Goal: Task Accomplishment & Management: Complete application form

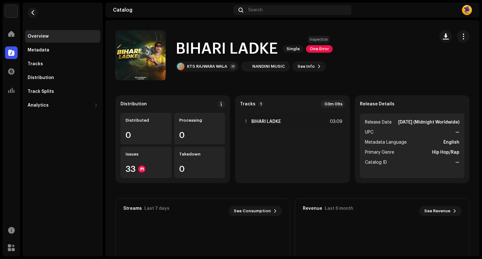
click at [322, 49] on span "One Error" at bounding box center [319, 49] width 27 height 8
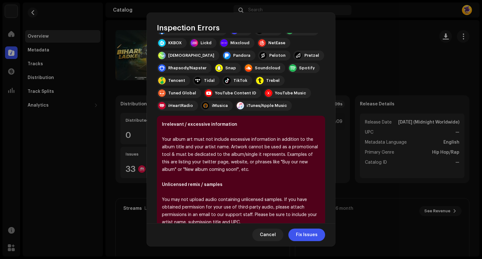
scroll to position [128, 0]
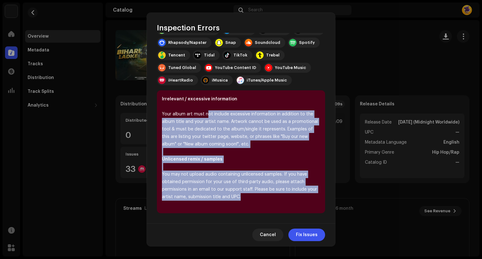
drag, startPoint x: 208, startPoint y: 114, endPoint x: 276, endPoint y: 196, distance: 106.6
click at [276, 196] on div "Irrelevant / excessive information Your album art must not include excessive in…" at bounding box center [241, 151] width 168 height 123
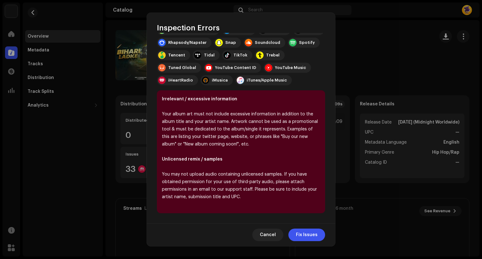
click at [230, 227] on div "Cancel Fix Issues" at bounding box center [241, 234] width 188 height 23
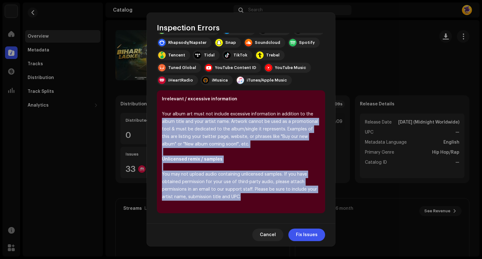
drag, startPoint x: 257, startPoint y: 197, endPoint x: 152, endPoint y: 124, distance: 127.2
click at [152, 124] on div "We found the errors below when inspecting your release. IMPORTANT: errors can d…" at bounding box center [241, 128] width 188 height 190
click at [262, 229] on span "Cancel" at bounding box center [268, 235] width 16 height 13
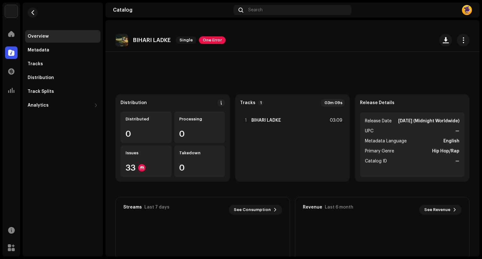
scroll to position [0, 0]
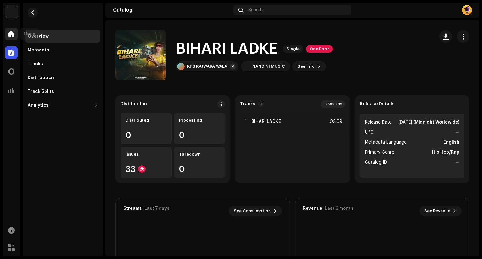
click at [15, 29] on div at bounding box center [11, 34] width 13 height 13
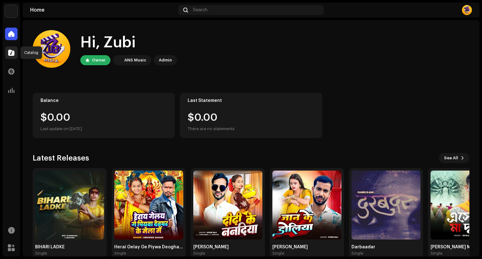
click at [13, 56] on div at bounding box center [11, 52] width 13 height 13
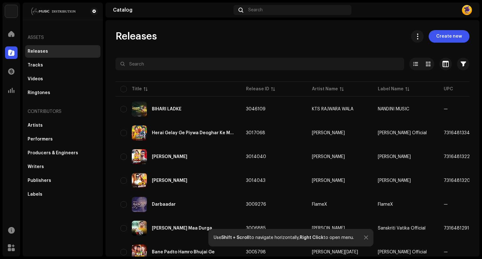
click at [446, 31] on span "Create new" at bounding box center [449, 36] width 26 height 13
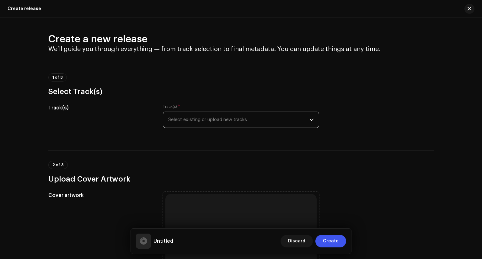
click at [182, 117] on span "Select existing or upload new tracks" at bounding box center [238, 120] width 141 height 16
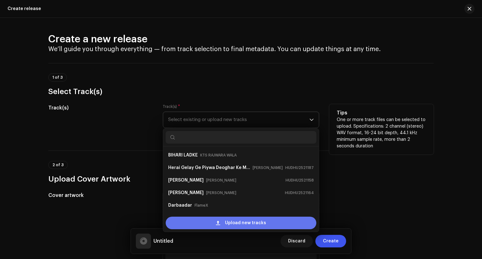
scroll to position [10, 0]
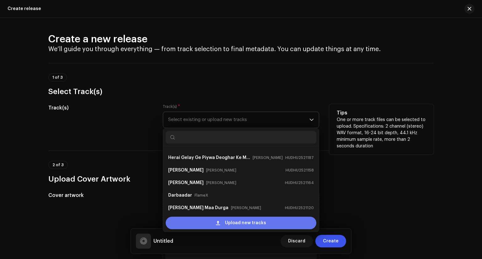
click at [218, 220] on div "Upload new tracks" at bounding box center [241, 223] width 151 height 13
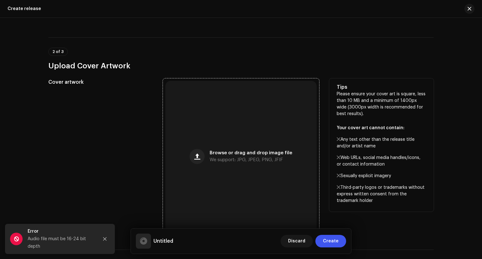
scroll to position [125, 0]
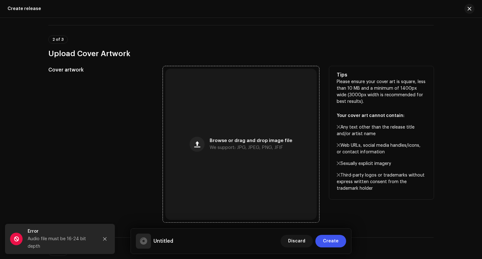
click at [228, 142] on span "Browse or drag and drop image file" at bounding box center [250, 141] width 82 height 4
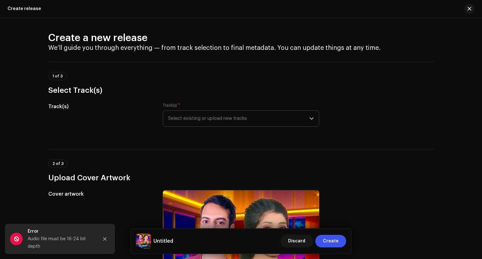
scroll to position [0, 0]
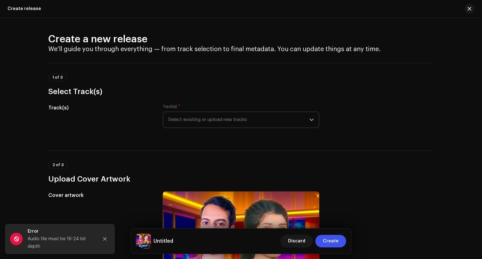
click at [207, 122] on span "Select existing or upload new tracks" at bounding box center [238, 120] width 141 height 16
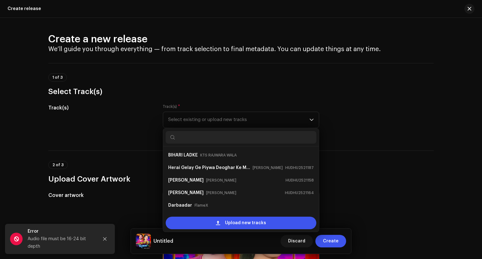
scroll to position [10, 0]
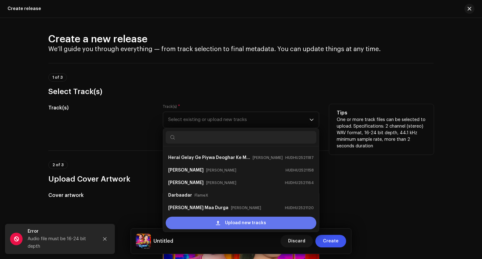
click at [220, 221] on div "Upload new tracks" at bounding box center [241, 223] width 151 height 13
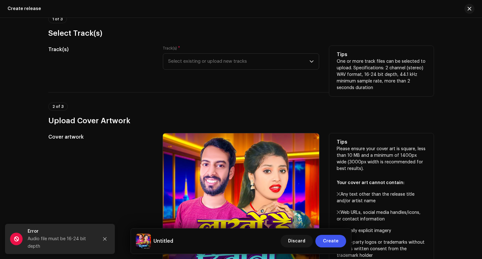
scroll to position [125, 0]
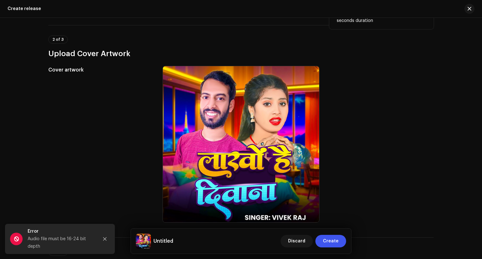
click at [462, 164] on div "Create a new release We’ll guide you through everything — from track selection …" at bounding box center [241, 138] width 482 height 241
click at [213, 39] on div "2 of 3 Upload Cover Artwork" at bounding box center [240, 46] width 385 height 23
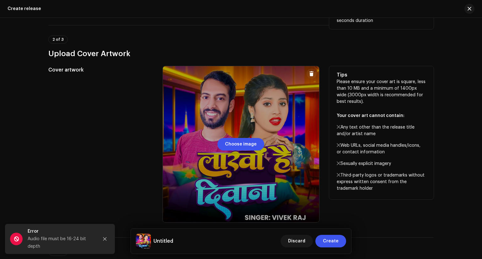
scroll to position [0, 0]
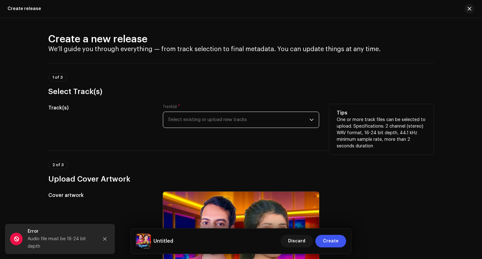
click at [267, 123] on span "Select existing or upload new tracks" at bounding box center [238, 120] width 141 height 16
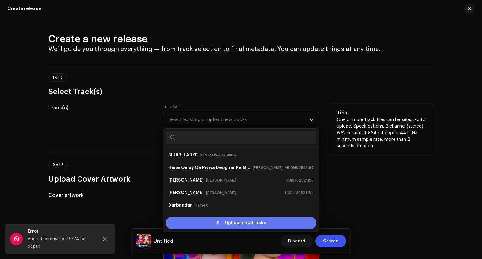
scroll to position [10, 0]
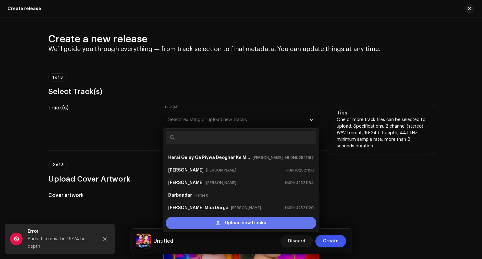
click at [233, 227] on span "Upload new tracks" at bounding box center [245, 223] width 41 height 13
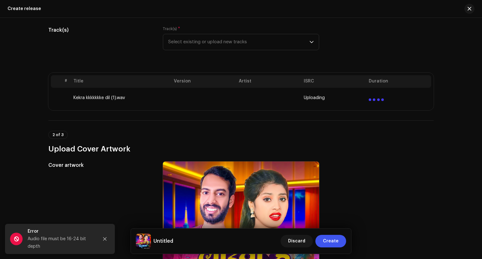
scroll to position [63, 0]
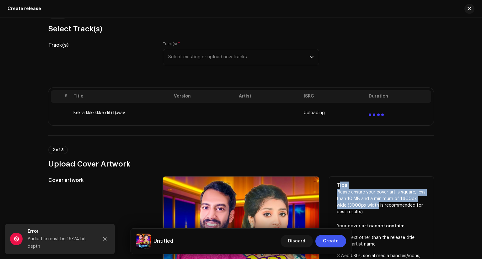
drag, startPoint x: 379, startPoint y: 177, endPoint x: 363, endPoint y: 207, distance: 34.1
click at [363, 207] on div "Tips Please ensure your cover art is square, less than 10 MB and a minimum of 1…" at bounding box center [381, 243] width 104 height 133
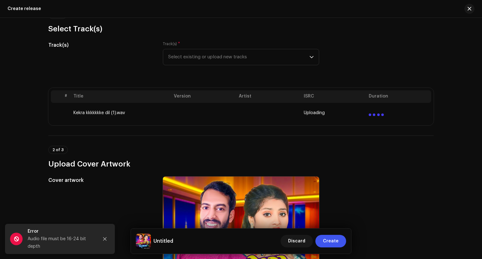
click at [310, 116] on td "Uploading" at bounding box center [333, 113] width 65 height 20
click at [310, 112] on span "Uploading" at bounding box center [314, 112] width 21 height 5
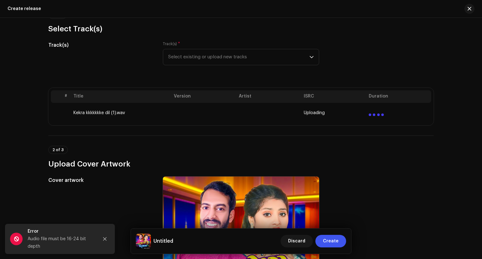
click at [349, 162] on h3 "Upload Cover Artwork" at bounding box center [240, 164] width 385 height 10
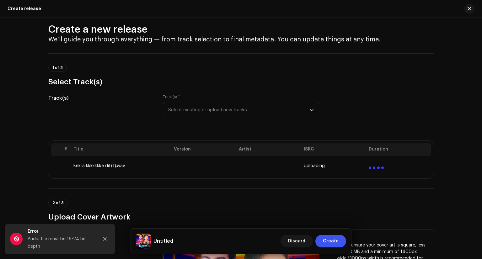
scroll to position [0, 0]
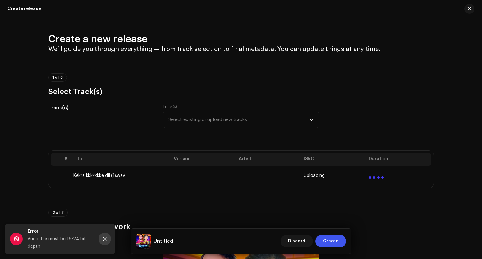
click at [104, 243] on button "Close" at bounding box center [104, 239] width 13 height 13
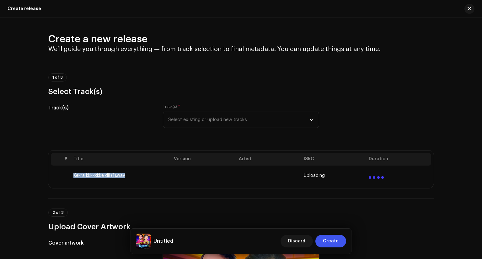
drag, startPoint x: 69, startPoint y: 173, endPoint x: 202, endPoint y: 172, distance: 133.3
click at [150, 175] on tr "Kekra kkkkkkke dil (1).wav Uploading" at bounding box center [241, 176] width 380 height 20
click at [125, 107] on h5 "Track(s)" at bounding box center [100, 108] width 104 height 8
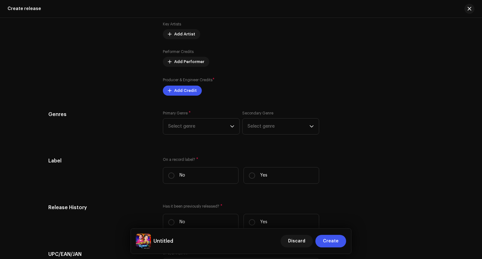
scroll to position [721, 0]
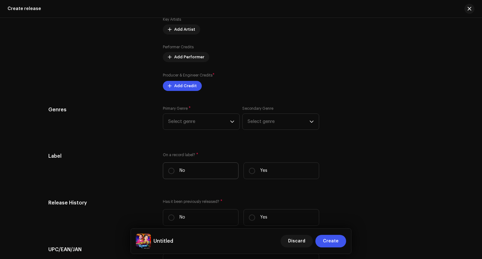
click at [179, 174] on p "No" at bounding box center [182, 170] width 6 height 7
click at [174, 174] on input "No" at bounding box center [171, 171] width 6 height 6
radio input "true"
click at [263, 173] on p "Yes" at bounding box center [263, 170] width 7 height 7
click at [255, 173] on input "Yes" at bounding box center [252, 171] width 6 height 6
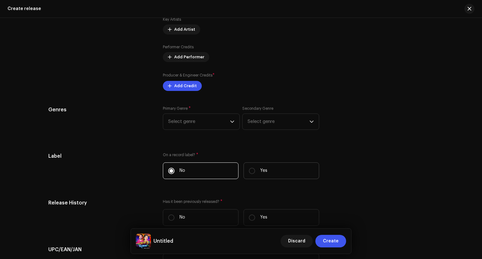
radio input "true"
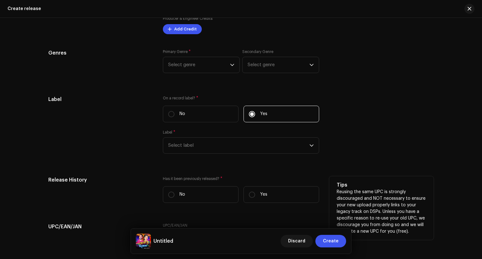
scroll to position [784, 0]
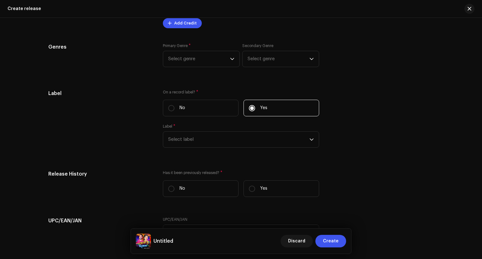
click at [196, 122] on div "On a record label? * No Yes Label * Select label" at bounding box center [241, 123] width 156 height 66
click at [188, 114] on label "No" at bounding box center [201, 108] width 76 height 17
click at [174, 111] on input "No" at bounding box center [171, 108] width 6 height 6
radio input "true"
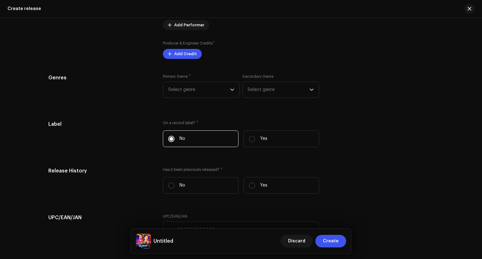
scroll to position [753, 0]
click at [194, 93] on span "Select genre" at bounding box center [199, 90] width 62 height 16
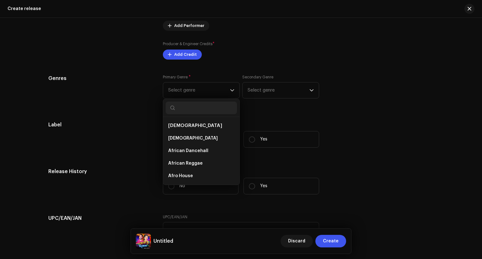
click at [237, 44] on div "Producer & Engineer Credits * Add Credit" at bounding box center [241, 50] width 156 height 19
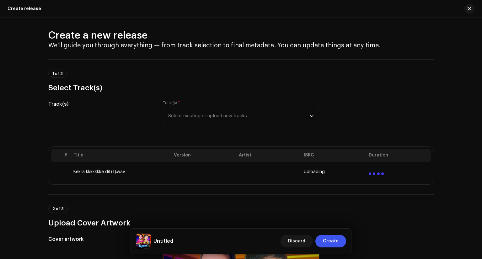
scroll to position [0, 0]
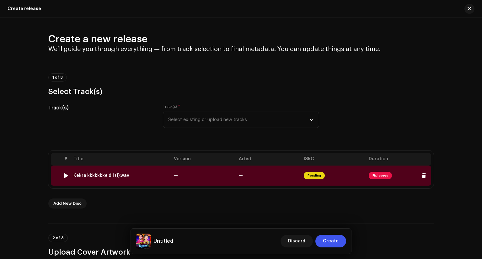
click at [140, 175] on div "Kekra kkkkkkke dil (1).wav" at bounding box center [120, 175] width 95 height 5
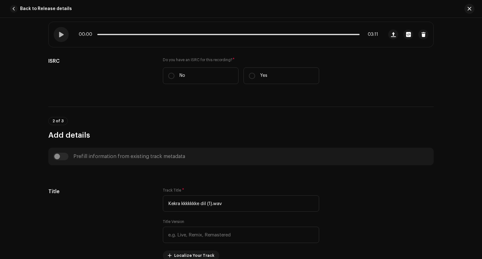
scroll to position [125, 0]
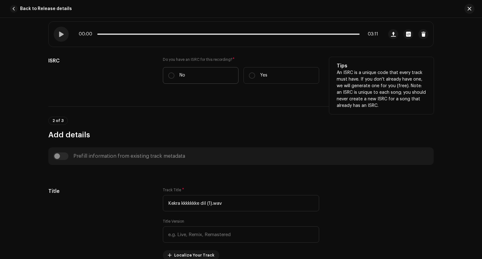
click at [188, 73] on label "No" at bounding box center [201, 75] width 76 height 17
click at [174, 73] on input "No" at bounding box center [171, 75] width 6 height 6
radio input "true"
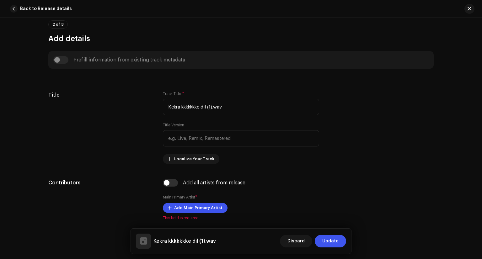
scroll to position [282, 0]
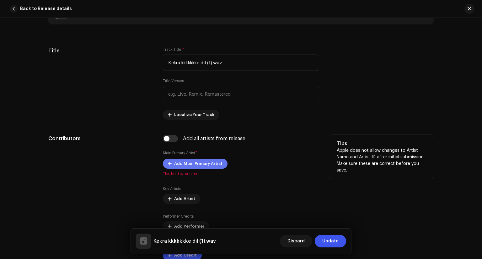
click at [206, 162] on span "Add Main Primary Artist" at bounding box center [198, 163] width 48 height 13
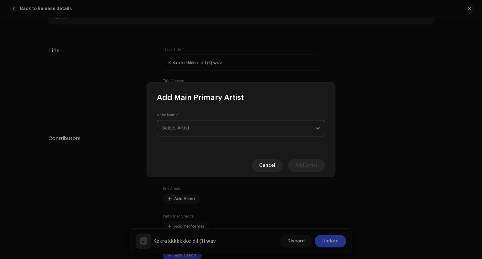
click at [204, 127] on span "Select Artist" at bounding box center [238, 128] width 153 height 16
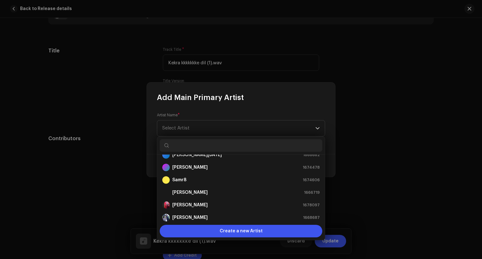
scroll to position [125, 0]
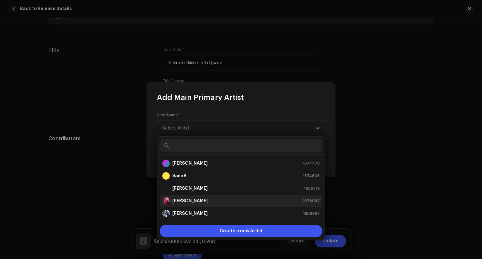
click at [197, 202] on div "Vivek Raj 1678097" at bounding box center [240, 201] width 157 height 8
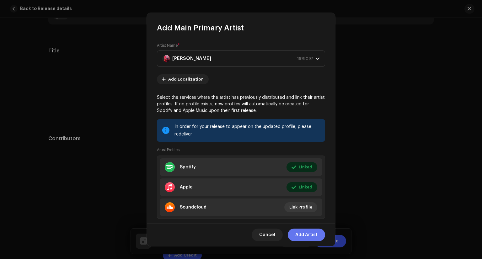
click at [312, 233] on span "Add Artist" at bounding box center [306, 235] width 22 height 13
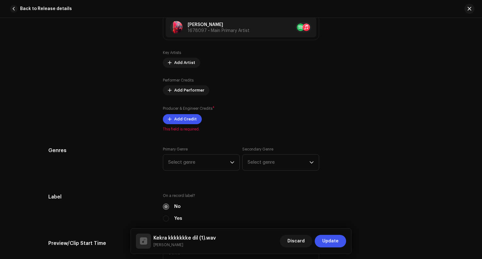
scroll to position [439, 0]
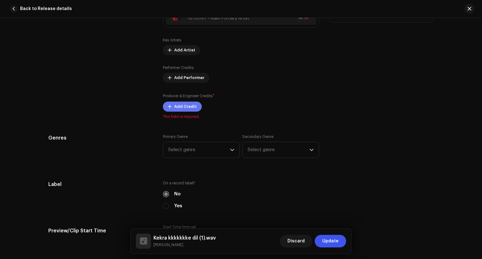
click at [172, 108] on button "Add Credit" at bounding box center [182, 107] width 39 height 10
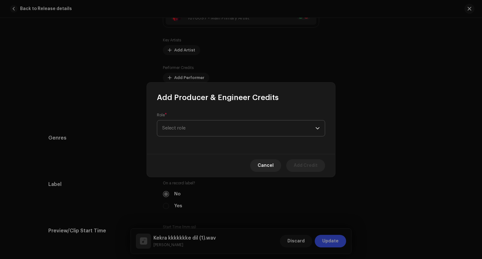
click at [208, 124] on span "Select role" at bounding box center [238, 128] width 153 height 16
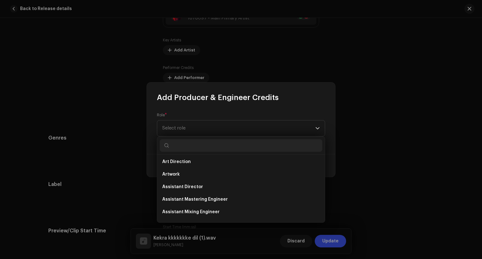
scroll to position [0, 0]
type input "pr"
click at [198, 214] on li "Producer" at bounding box center [241, 213] width 162 height 13
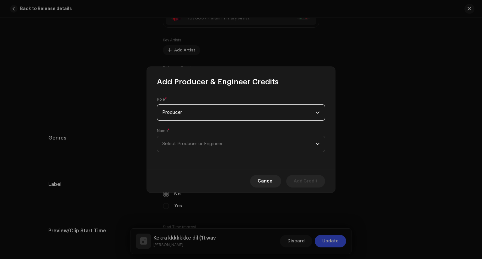
click at [212, 147] on span "Select Producer or Engineer" at bounding box center [238, 144] width 153 height 16
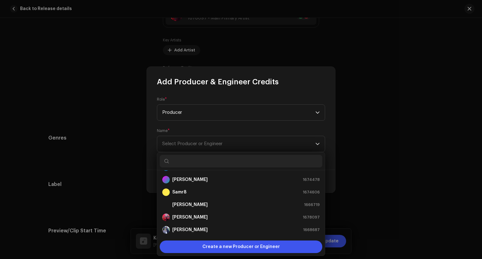
scroll to position [125, 0]
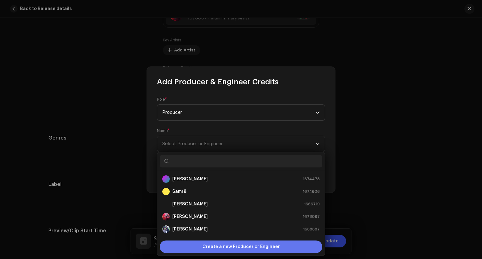
click at [213, 246] on span "Create a new Producer or Engineer" at bounding box center [240, 246] width 77 height 13
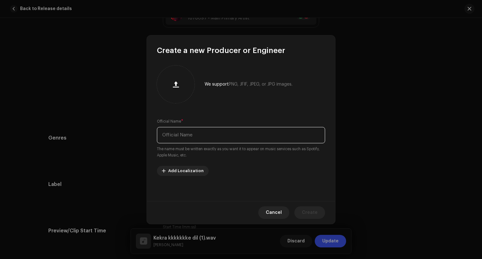
click at [171, 135] on input "text" at bounding box center [241, 135] width 168 height 16
type input "P"
type input "Zubi Media"
click at [316, 209] on span "Create" at bounding box center [310, 212] width 16 height 13
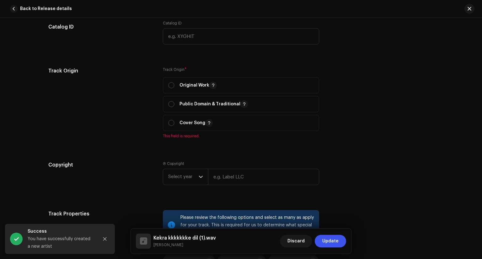
scroll to position [721, 0]
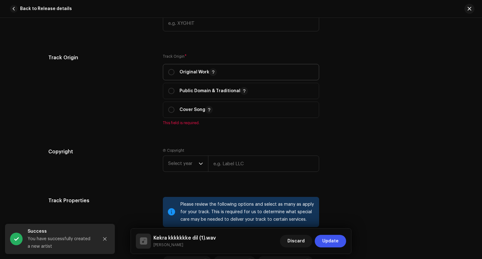
click at [177, 77] on span "Original Work" at bounding box center [240, 72] width 145 height 16
radio input "true"
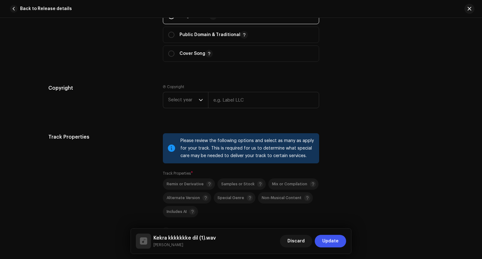
scroll to position [784, 0]
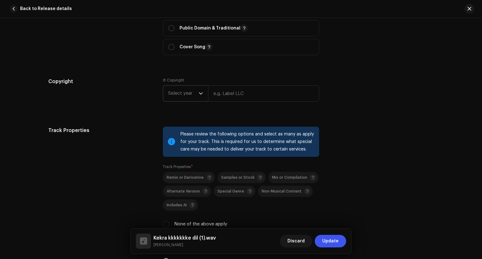
click at [188, 91] on span "Select year" at bounding box center [183, 94] width 30 height 16
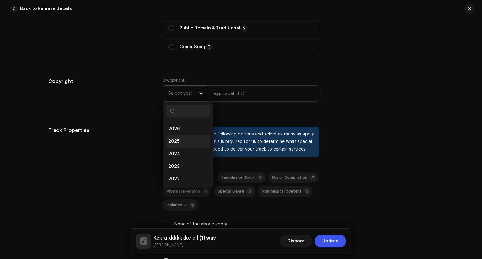
click at [194, 140] on li "2025" at bounding box center [188, 141] width 45 height 13
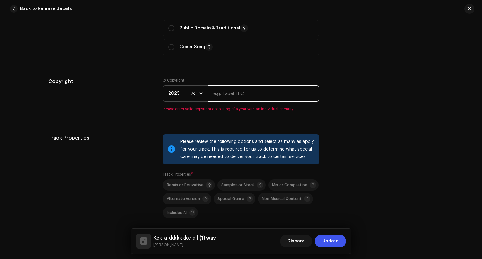
click at [220, 100] on input "text" at bounding box center [263, 93] width 111 height 16
type input "NANDANI STUDIO INDIA"
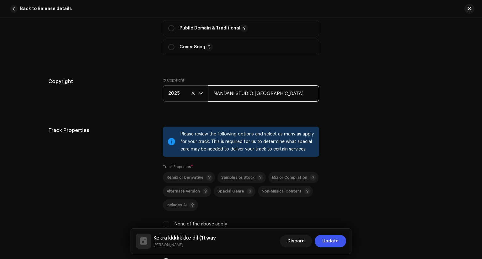
drag, startPoint x: 260, startPoint y: 91, endPoint x: 199, endPoint y: 94, distance: 60.9
click at [199, 94] on div "2025 NANDANI STUDIO INDIA" at bounding box center [241, 93] width 156 height 16
click at [227, 87] on input "text" at bounding box center [263, 93] width 111 height 16
drag, startPoint x: 233, startPoint y: 94, endPoint x: 257, endPoint y: 95, distance: 24.2
click at [257, 95] on input "Vivek Raj Official" at bounding box center [263, 93] width 111 height 16
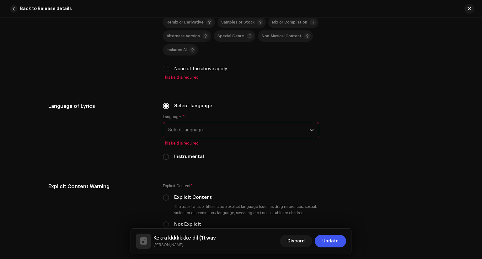
scroll to position [941, 0]
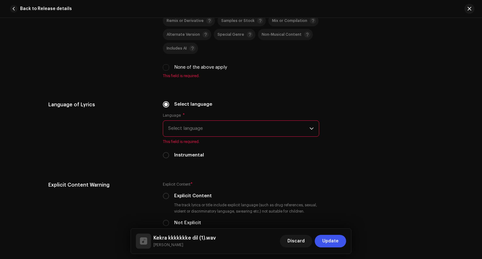
type input "[PERSON_NAME]"
click at [191, 126] on span "Select language" at bounding box center [238, 129] width 141 height 16
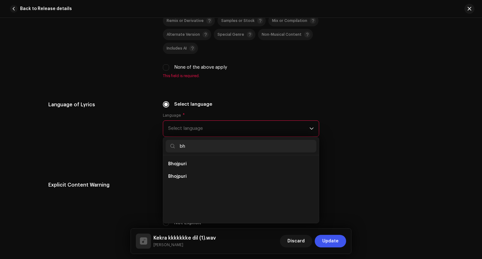
scroll to position [0, 0]
type input "bhoj"
click at [182, 164] on span "Bhojpuri" at bounding box center [177, 164] width 18 height 6
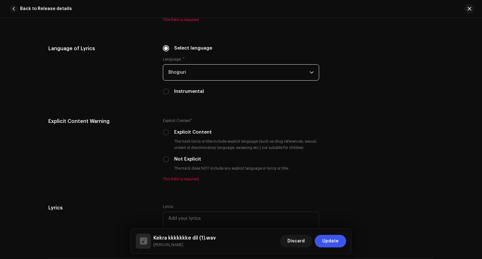
scroll to position [1003, 0]
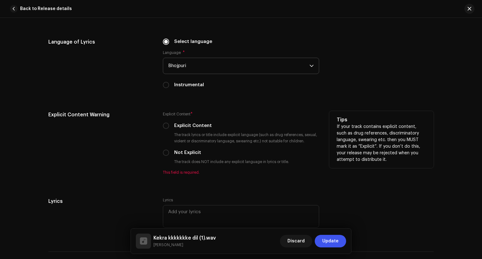
click at [187, 158] on div "Explicit Content * Explicit Content The track lyrics or title include explicit …" at bounding box center [241, 143] width 156 height 64
click at [188, 151] on label "Not Explicit" at bounding box center [187, 152] width 27 height 7
click at [169, 151] on input "Not Explicit" at bounding box center [166, 153] width 6 height 6
radio input "true"
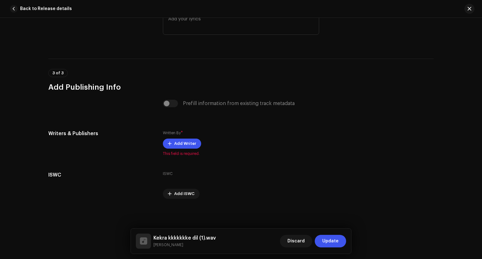
scroll to position [1190, 0]
click at [182, 145] on span "Add Writer" at bounding box center [185, 143] width 22 height 13
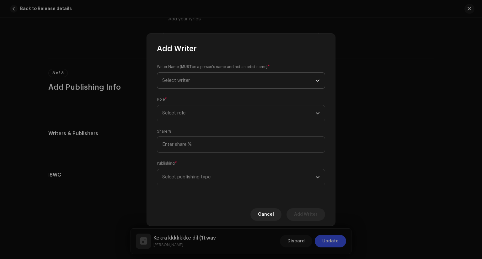
click at [210, 84] on span "Select writer" at bounding box center [238, 81] width 153 height 16
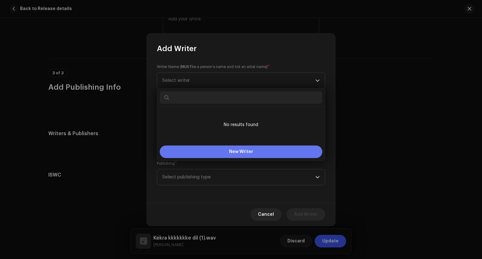
click at [235, 155] on button "New Writer" at bounding box center [241, 151] width 162 height 13
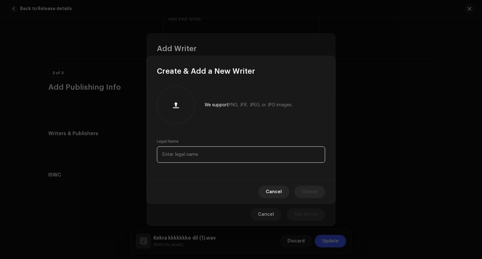
click at [206, 158] on input "text" at bounding box center [241, 154] width 168 height 16
type input "[PERSON_NAME]"
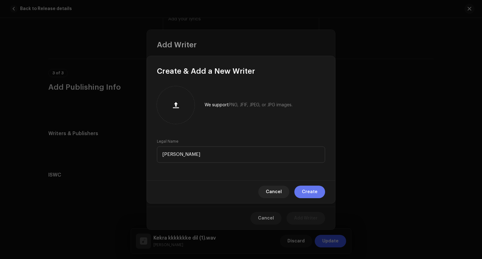
click at [319, 190] on button "Create" at bounding box center [309, 192] width 31 height 13
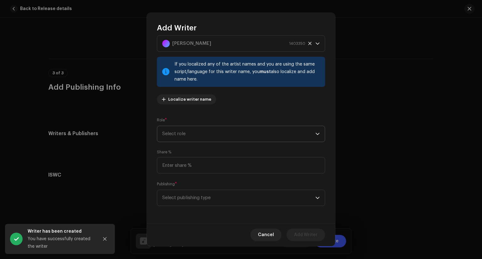
scroll to position [17, 0]
click at [201, 133] on span "Select role" at bounding box center [238, 133] width 153 height 16
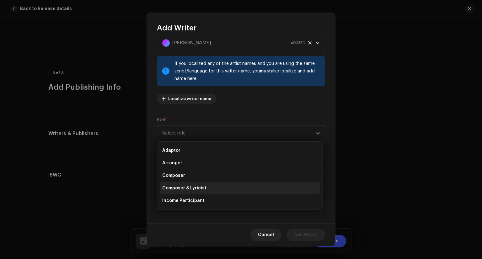
click at [200, 186] on span "Composer & Lyricist" at bounding box center [184, 188] width 44 height 6
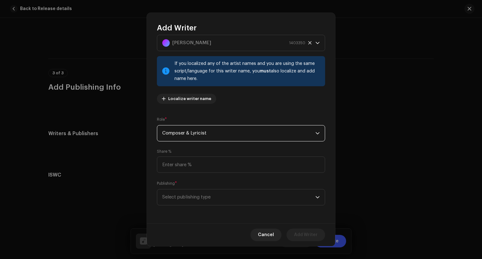
click at [206, 136] on span "Composer & Lyricist" at bounding box center [238, 133] width 153 height 16
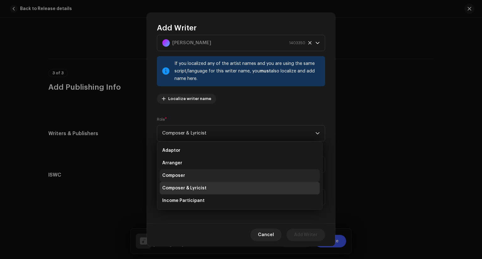
click at [200, 174] on li "Composer" at bounding box center [240, 175] width 160 height 13
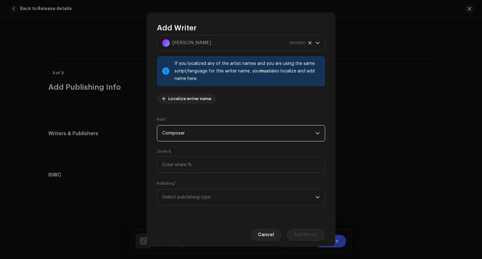
click at [205, 135] on span "Composer" at bounding box center [238, 133] width 153 height 16
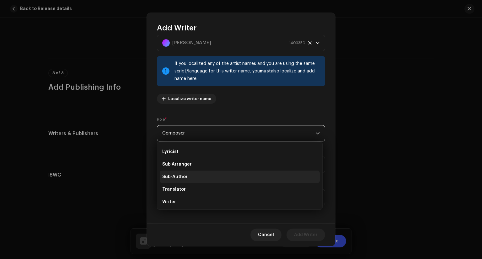
scroll to position [63, 0]
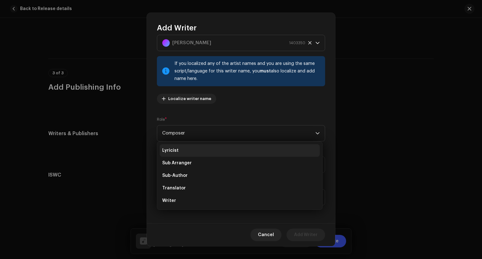
click at [179, 152] on li "Lyricist" at bounding box center [240, 150] width 160 height 13
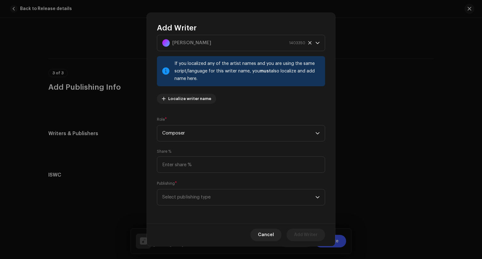
scroll to position [28, 0]
click at [233, 198] on span "Select publishing type" at bounding box center [238, 197] width 153 height 16
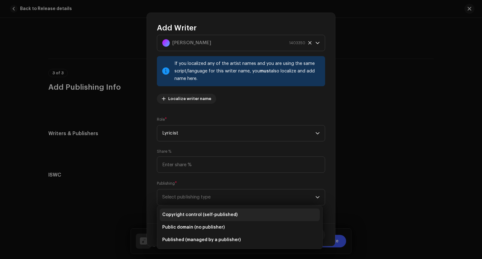
click at [215, 212] on span "Copyright control (self-published)" at bounding box center [199, 215] width 75 height 6
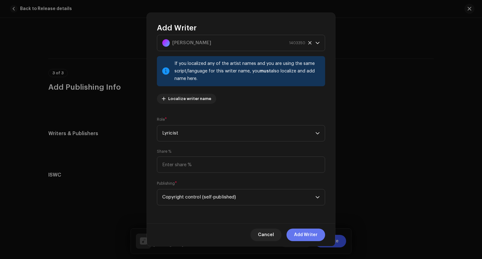
click at [312, 231] on span "Add Writer" at bounding box center [306, 235] width 24 height 13
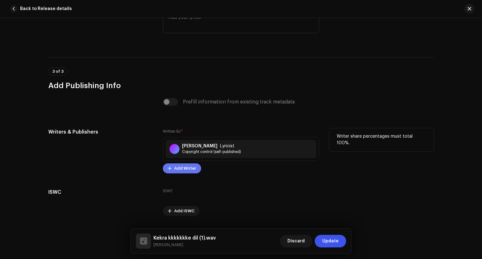
click at [176, 173] on span "Add Writer" at bounding box center [185, 168] width 22 height 13
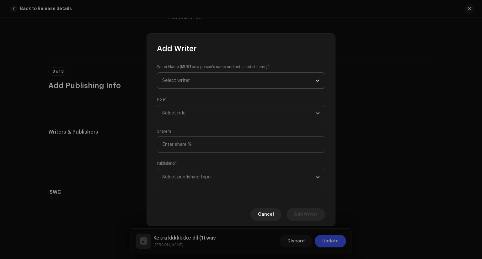
click at [205, 82] on span "Select writer" at bounding box center [238, 81] width 153 height 16
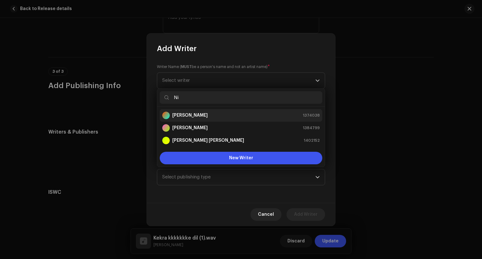
type input "Ni"
click at [184, 114] on strong "Nitesh Nayan" at bounding box center [189, 115] width 35 height 6
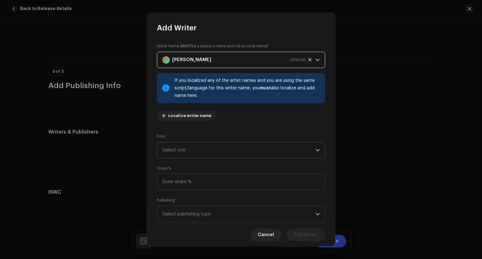
click at [205, 156] on span "Select role" at bounding box center [238, 150] width 153 height 16
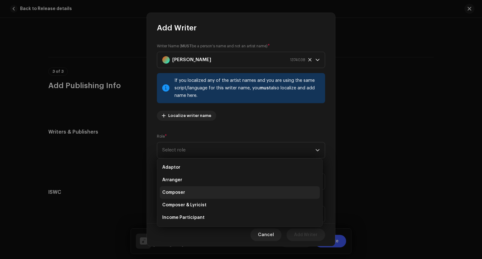
click at [192, 195] on li "Composer" at bounding box center [240, 192] width 160 height 13
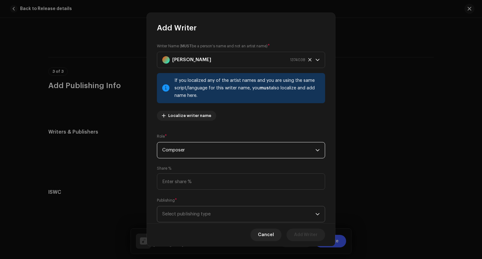
click at [199, 215] on span "Select publishing type" at bounding box center [238, 214] width 153 height 16
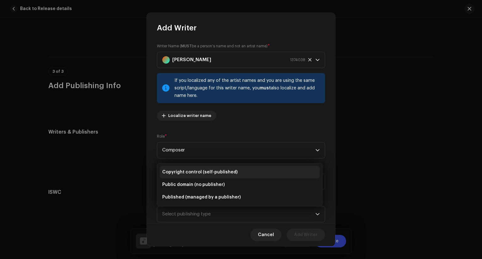
click at [202, 172] on span "Copyright control (self-published)" at bounding box center [199, 172] width 75 height 6
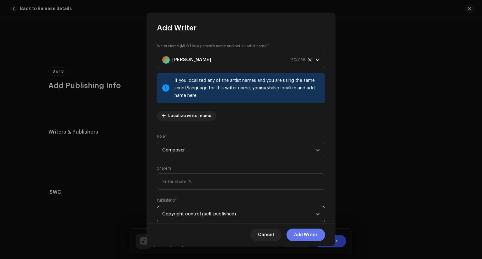
click at [297, 234] on span "Add Writer" at bounding box center [306, 235] width 24 height 13
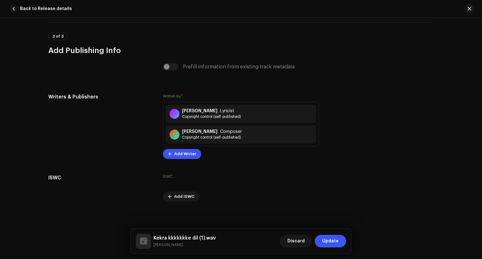
scroll to position [1229, 0]
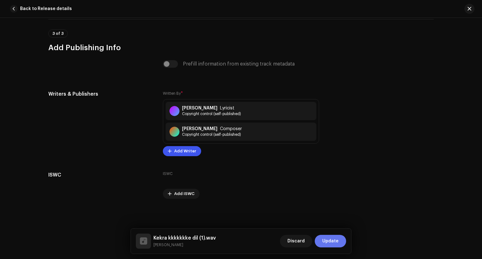
click at [326, 241] on span "Update" at bounding box center [330, 241] width 16 height 13
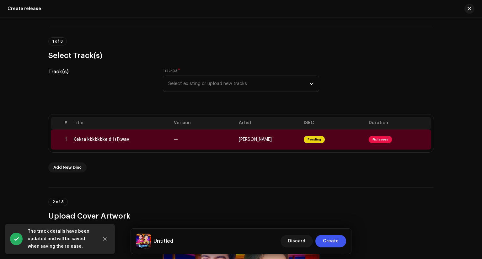
scroll to position [31, 0]
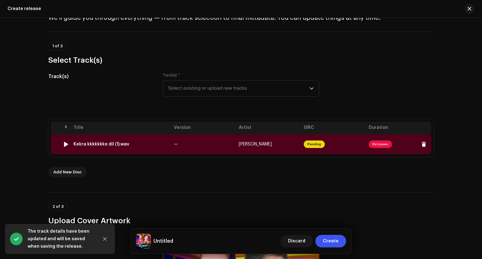
click at [172, 148] on td "—" at bounding box center [203, 144] width 65 height 20
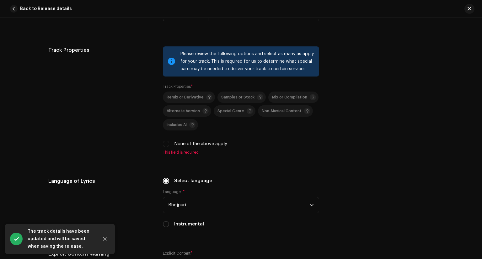
scroll to position [878, 0]
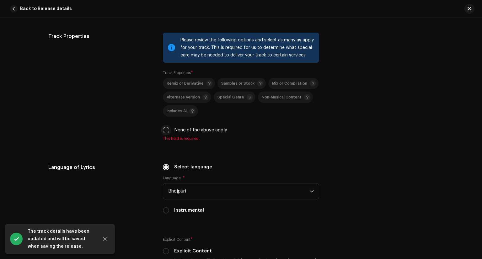
click at [167, 132] on input "None of the above apply" at bounding box center [166, 130] width 6 height 6
checkbox input "true"
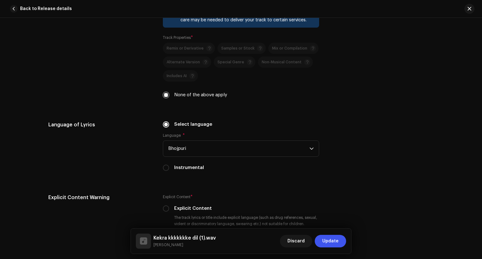
scroll to position [1035, 0]
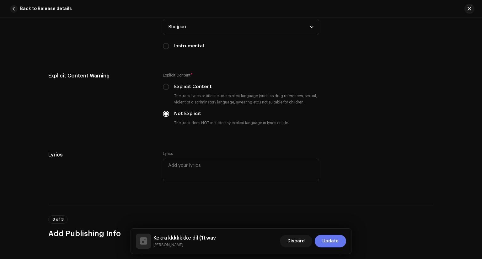
click at [337, 245] on span "Update" at bounding box center [330, 241] width 16 height 13
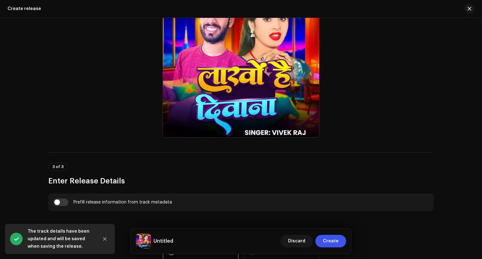
scroll to position [282, 0]
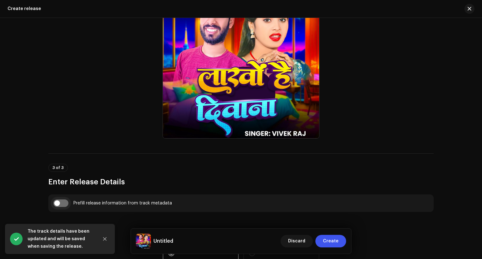
click at [66, 200] on input "checkbox" at bounding box center [60, 203] width 15 height 8
checkbox input "true"
type input "Kekra kkkkkkke dil (1).wav"
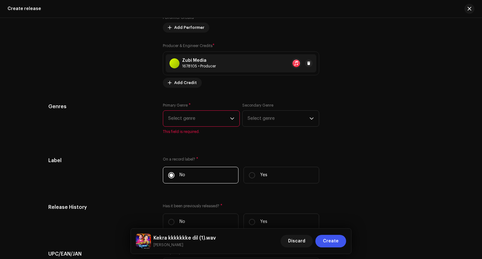
scroll to position [815, 0]
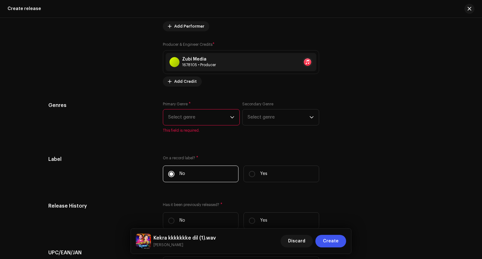
click at [178, 114] on span "Select genre" at bounding box center [199, 117] width 62 height 16
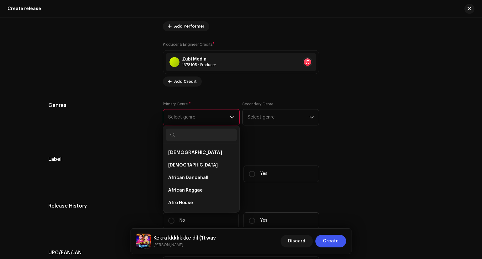
click at [186, 123] on span "Select genre" at bounding box center [199, 117] width 62 height 16
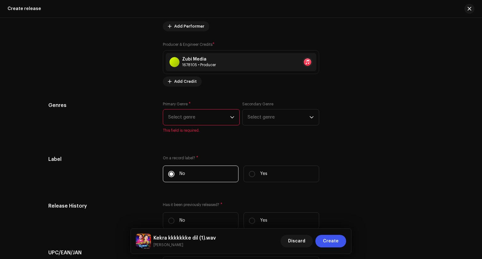
click at [186, 123] on span "Select genre" at bounding box center [199, 117] width 62 height 16
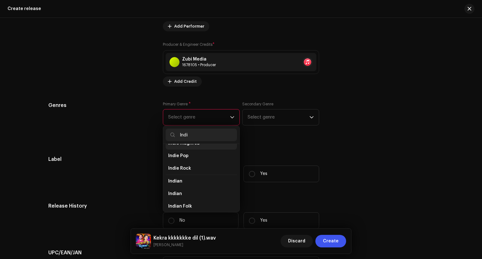
scroll to position [63, 0]
type input "Indi"
click at [192, 167] on li "Indian" at bounding box center [201, 165] width 71 height 13
click at [184, 177] on li "Indian" at bounding box center [201, 175] width 71 height 13
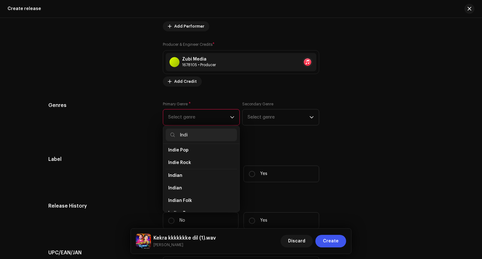
click at [178, 176] on span "Indian" at bounding box center [175, 175] width 14 height 5
click at [168, 181] on li "Indian" at bounding box center [201, 175] width 71 height 13
click at [181, 193] on li "Indian" at bounding box center [201, 188] width 71 height 13
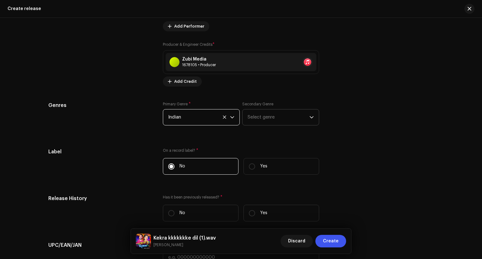
click at [256, 124] on span "Select genre" at bounding box center [278, 117] width 62 height 16
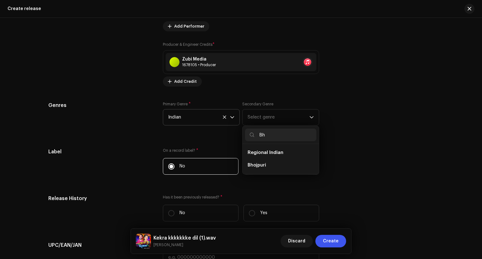
type input "Bh"
click at [257, 166] on span "Bhojpuri" at bounding box center [256, 165] width 18 height 6
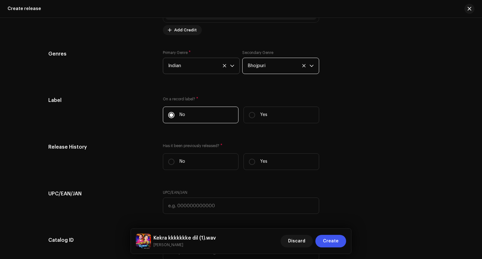
scroll to position [878, 0]
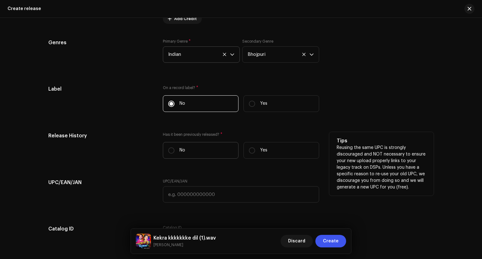
click at [206, 149] on label "No" at bounding box center [201, 150] width 76 height 17
click at [174, 149] on input "No" at bounding box center [171, 150] width 6 height 6
radio input "true"
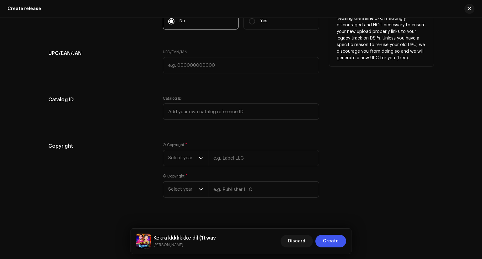
scroll to position [1016, 0]
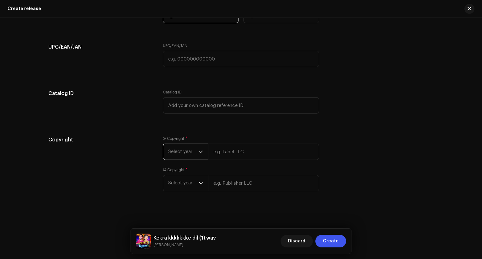
click at [183, 153] on span "Select year" at bounding box center [183, 152] width 30 height 16
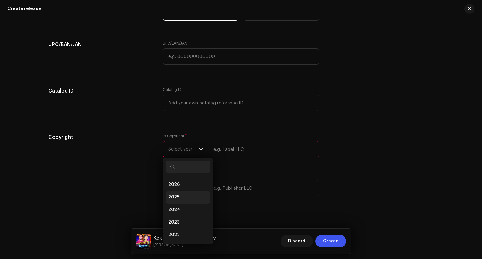
click at [181, 197] on li "2025" at bounding box center [188, 197] width 45 height 13
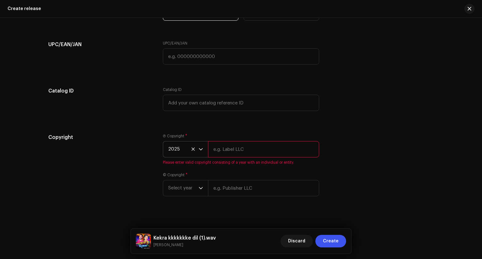
click at [230, 153] on input "text" at bounding box center [263, 149] width 111 height 16
type input "[PERSON_NAME]"
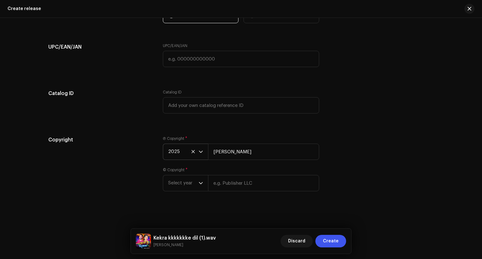
click at [183, 193] on div "Ⓟ Copyright * 2025 Vivek Raj © Copyright * Select year" at bounding box center [241, 167] width 156 height 63
click at [182, 186] on span "Select year" at bounding box center [183, 183] width 30 height 16
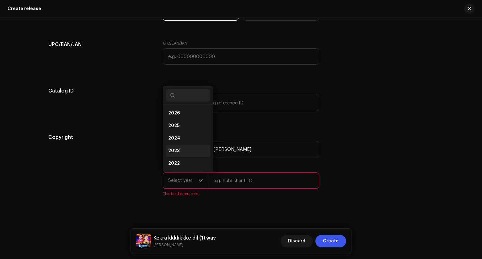
scroll to position [10, 0]
click at [177, 117] on span "2025" at bounding box center [173, 116] width 11 height 6
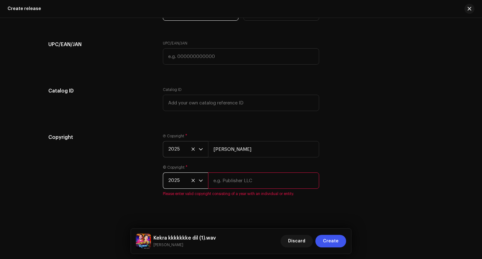
click at [245, 189] on input "text" at bounding box center [263, 180] width 111 height 16
type input "[PERSON_NAME]"
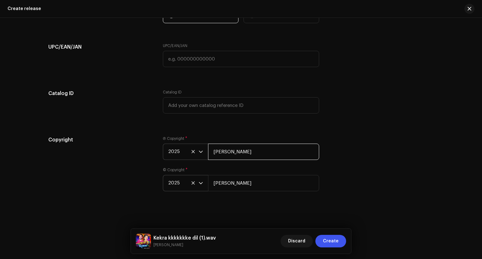
click at [238, 156] on input "[PERSON_NAME]" at bounding box center [263, 152] width 111 height 16
type input "Vivek Raj Official"
click at [259, 188] on input "[PERSON_NAME]" at bounding box center [263, 183] width 111 height 16
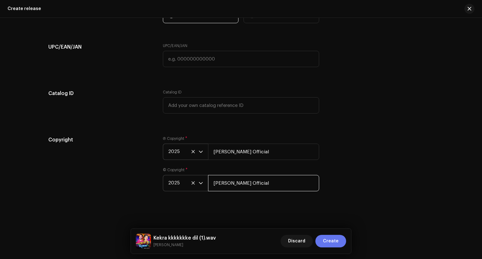
type input "Vivek Raj Official"
click at [331, 245] on span "Create" at bounding box center [331, 241] width 16 height 13
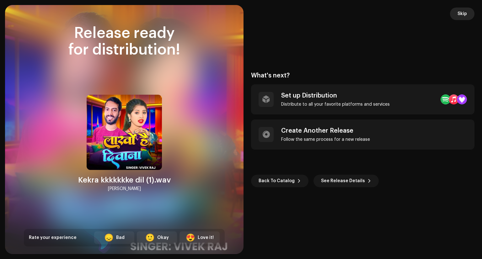
click at [465, 12] on span "Skip" at bounding box center [461, 14] width 9 height 13
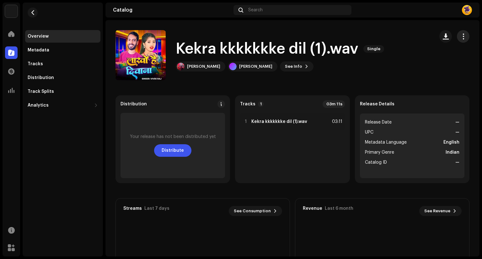
click at [460, 38] on span "button" at bounding box center [463, 36] width 6 height 5
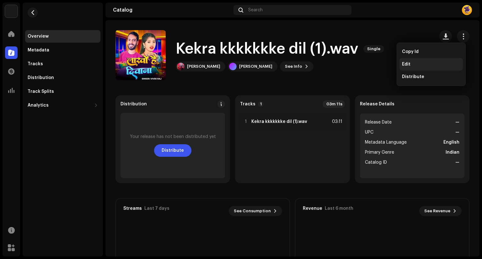
click at [419, 66] on div "Edit" at bounding box center [431, 64] width 58 height 5
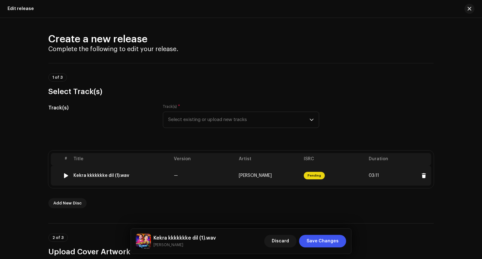
click at [86, 178] on div "Kekra kkkkkkke dil (1).wav" at bounding box center [101, 175] width 56 height 5
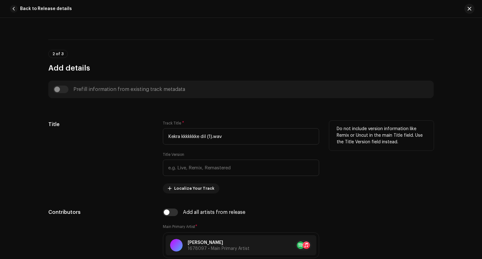
scroll to position [219, 0]
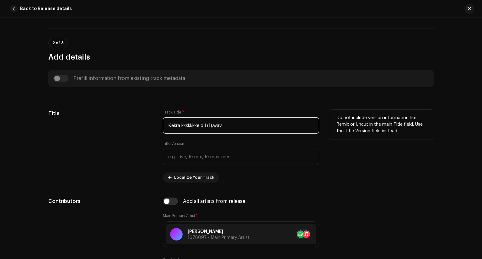
drag, startPoint x: 228, startPoint y: 124, endPoint x: 163, endPoint y: 127, distance: 65.3
click at [163, 127] on input "Kekra kkkkkkke dil (1).wav" at bounding box center [241, 125] width 156 height 16
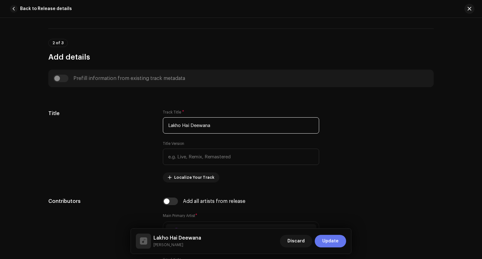
type input "Lakho Hai Deewana"
click at [339, 245] on button "Update" at bounding box center [329, 241] width 31 height 13
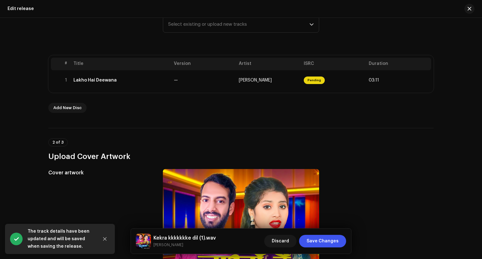
scroll to position [125, 0]
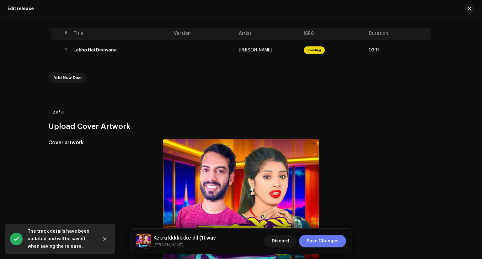
click at [312, 244] on span "Save Changes" at bounding box center [322, 241] width 32 height 13
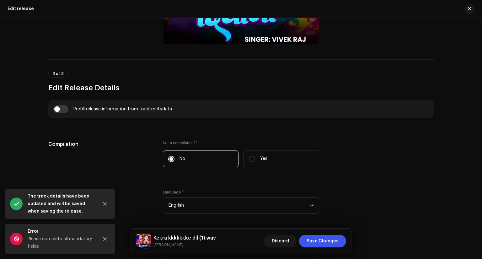
scroll to position [502, 0]
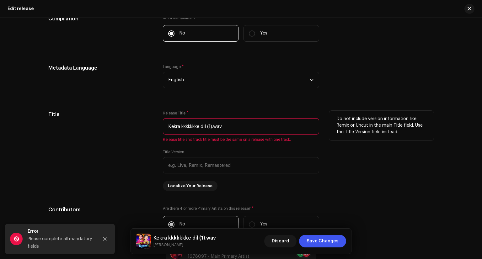
click at [189, 125] on input "Kekra kkkkkkke dil (1).wav" at bounding box center [241, 126] width 156 height 16
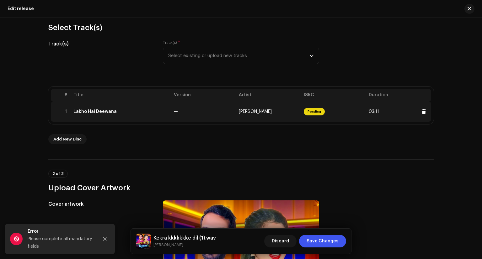
scroll to position [63, 0]
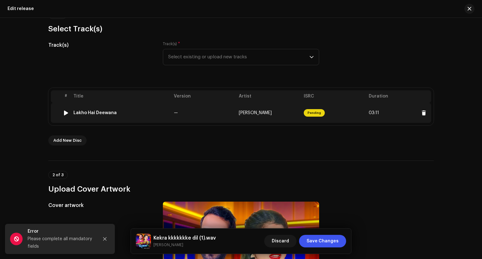
drag, startPoint x: 116, startPoint y: 112, endPoint x: 73, endPoint y: 112, distance: 43.6
click at [73, 112] on div "Lakho Hai Deewana" at bounding box center [120, 112] width 95 height 5
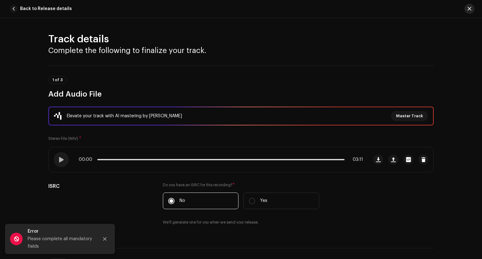
click at [469, 6] on span "button" at bounding box center [469, 8] width 4 height 5
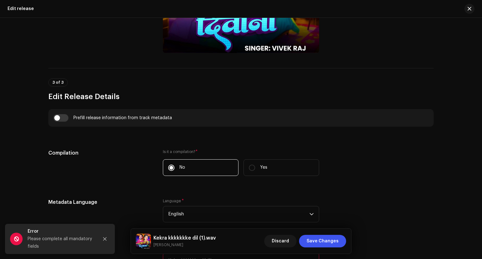
scroll to position [376, 0]
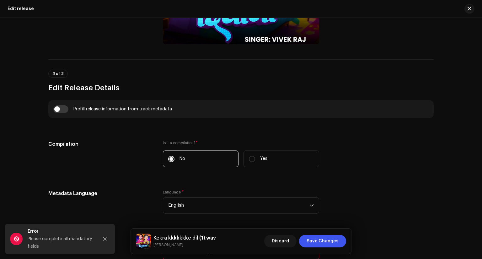
drag, startPoint x: 64, startPoint y: 106, endPoint x: 188, endPoint y: 155, distance: 133.7
click at [64, 106] on input "checkbox" at bounding box center [60, 109] width 15 height 8
checkbox input "true"
type input "Lakho Hai Deewana"
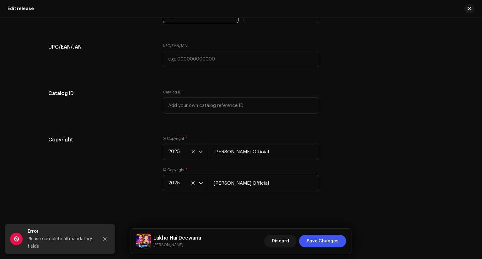
scroll to position [1050, 0]
click at [318, 239] on span "Save Changes" at bounding box center [322, 241] width 32 height 13
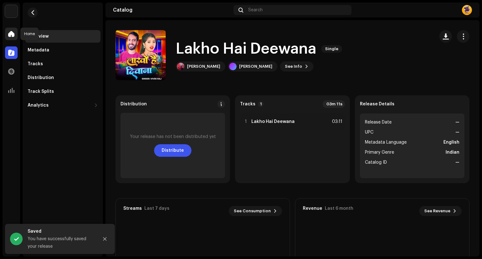
click at [12, 32] on span at bounding box center [11, 33] width 6 height 5
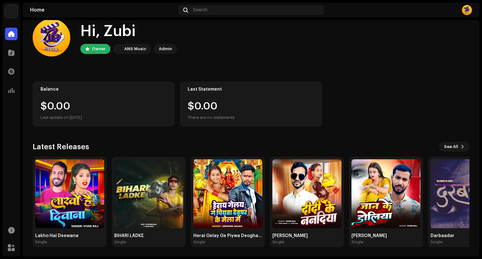
scroll to position [12, 0]
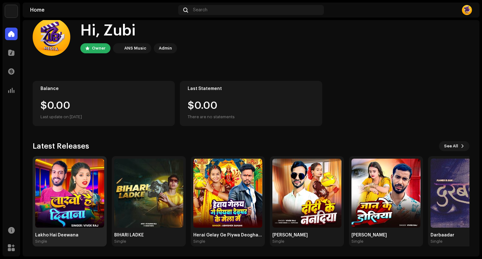
click at [44, 195] on img at bounding box center [69, 193] width 69 height 69
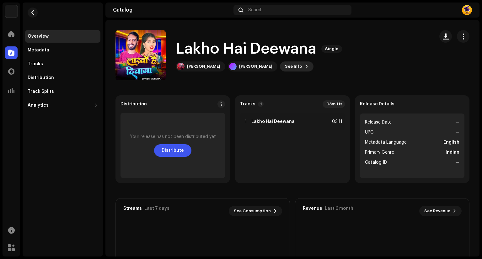
click at [280, 65] on button "See Info" at bounding box center [297, 66] width 34 height 10
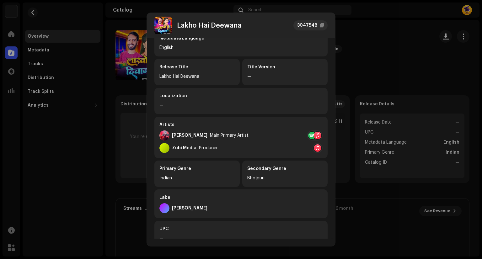
scroll to position [104, 0]
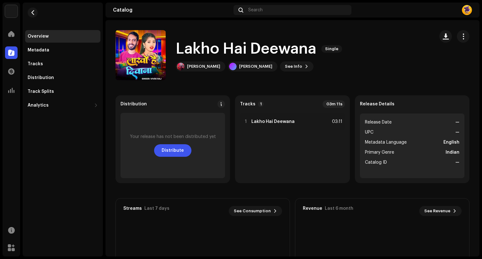
click at [388, 68] on div "Lakho Hai Deewana 3047548 Metadata Distribution Metadata Language English Relea…" at bounding box center [241, 129] width 482 height 259
click at [30, 10] on span "button" at bounding box center [32, 12] width 5 height 5
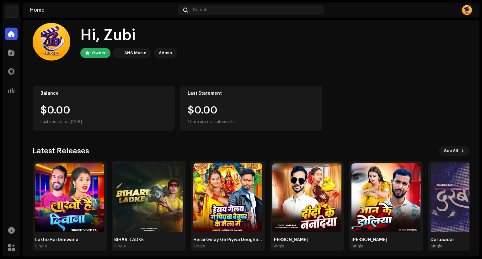
scroll to position [12, 0]
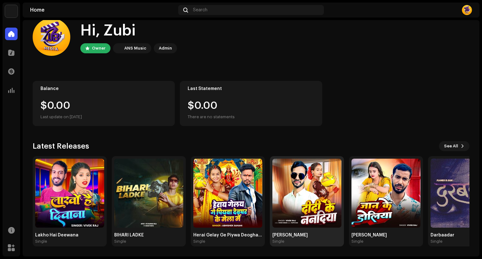
click at [292, 193] on img at bounding box center [306, 193] width 69 height 69
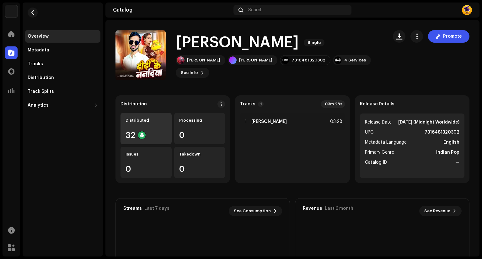
click at [140, 139] on div "Distributed 32" at bounding box center [145, 128] width 51 height 31
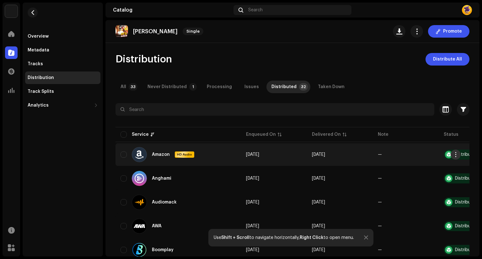
click at [457, 157] on button "button" at bounding box center [455, 155] width 10 height 10
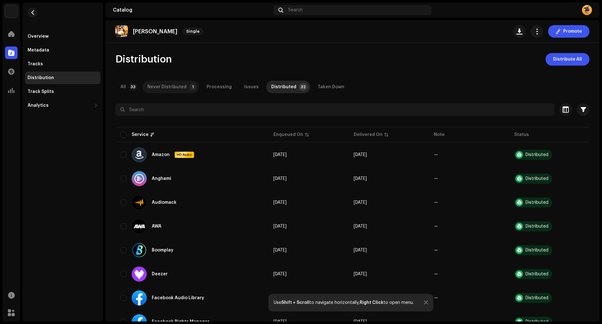
click at [151, 90] on div "Never Distributed" at bounding box center [166, 87] width 39 height 13
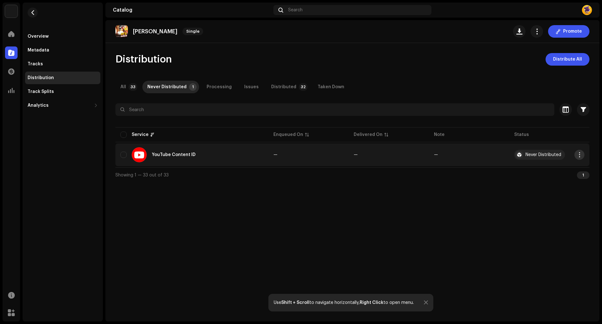
click at [481, 158] on button "button" at bounding box center [579, 155] width 10 height 10
click at [481, 170] on div "Distribute" at bounding box center [550, 168] width 58 height 5
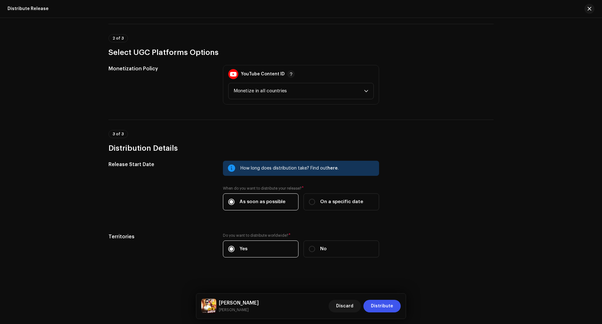
scroll to position [135, 0]
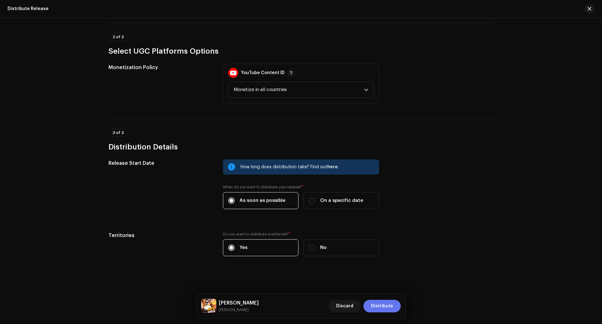
click at [392, 259] on span "Distribute" at bounding box center [382, 305] width 22 height 13
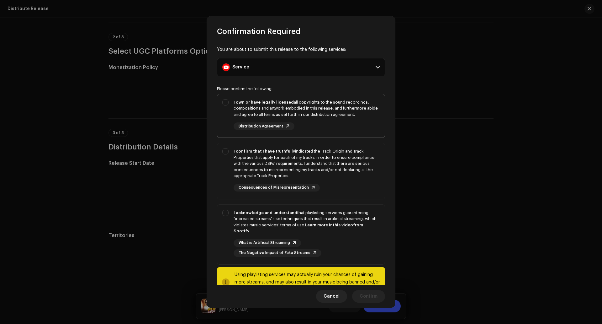
click at [231, 119] on div "I own or have legally licensed all copyrights to the sound recordings, composit…" at bounding box center [300, 114] width 167 height 41
checkbox input "true"
click at [238, 158] on div "I confirm that I have truthfully indicated the Track Origin and Track Propertie…" at bounding box center [307, 163] width 146 height 31
checkbox input "true"
click at [310, 220] on div "I acknowledge and understand that playlisting services guaranteeing "increased …" at bounding box center [307, 221] width 146 height 24
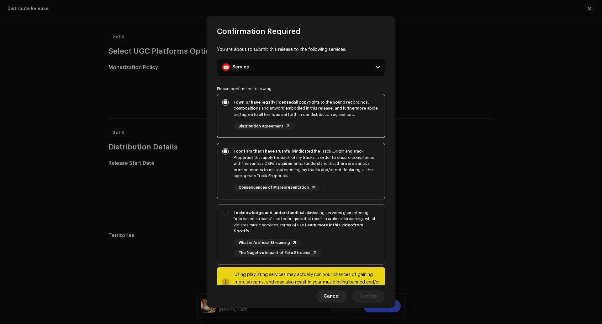
checkbox input "true"
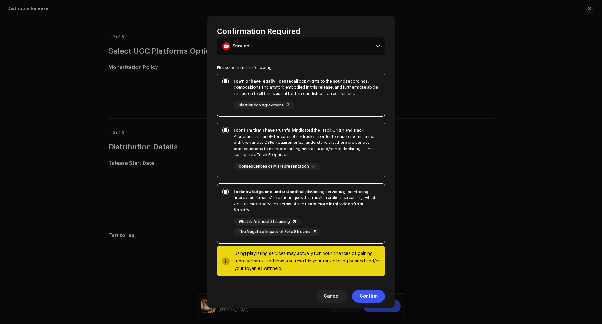
scroll to position [22, 0]
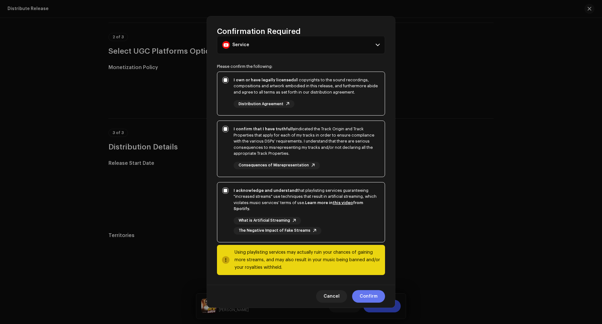
click at [382, 259] on button "Confirm" at bounding box center [368, 296] width 33 height 13
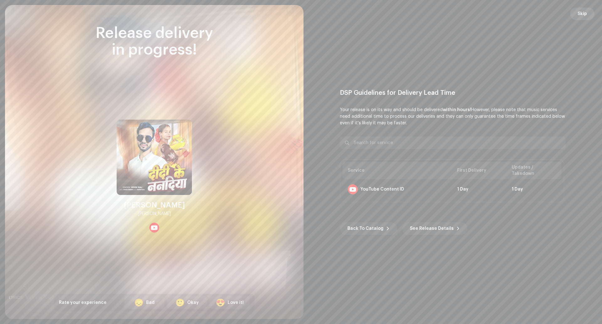
click at [481, 8] on span "Skip" at bounding box center [582, 14] width 9 height 13
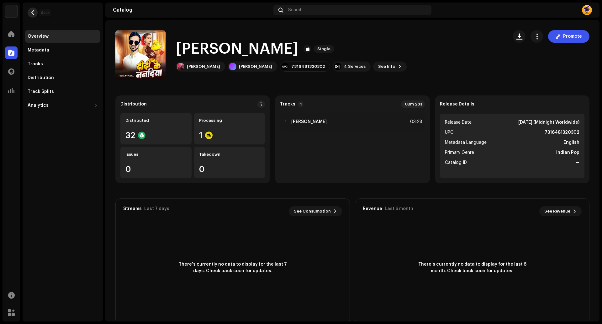
click at [34, 13] on span "button" at bounding box center [32, 12] width 5 height 5
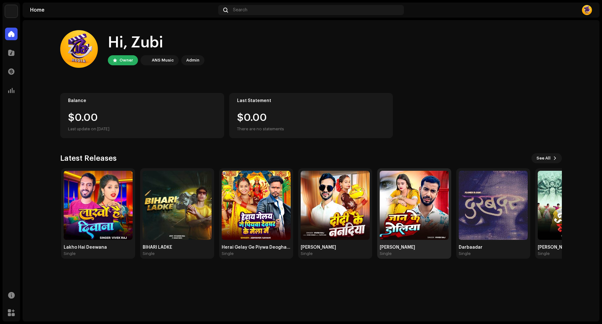
click at [394, 218] on img at bounding box center [414, 205] width 69 height 69
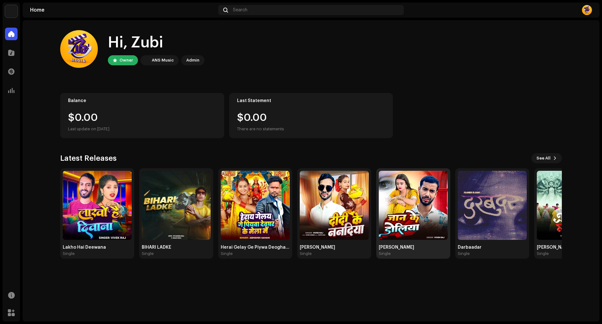
click at [391, 200] on img at bounding box center [413, 205] width 69 height 69
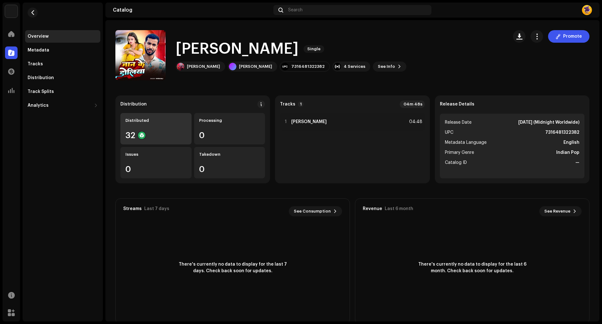
click at [160, 130] on div "Distributed 32" at bounding box center [155, 128] width 71 height 31
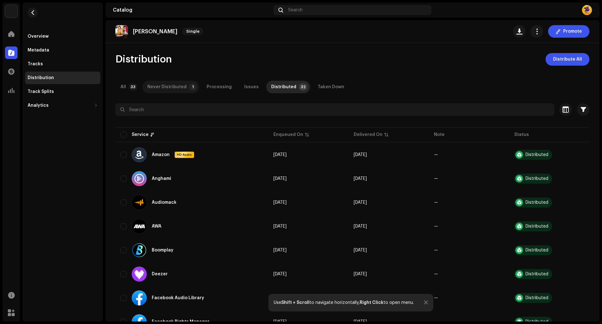
click at [178, 87] on div "Never Distributed" at bounding box center [166, 87] width 39 height 13
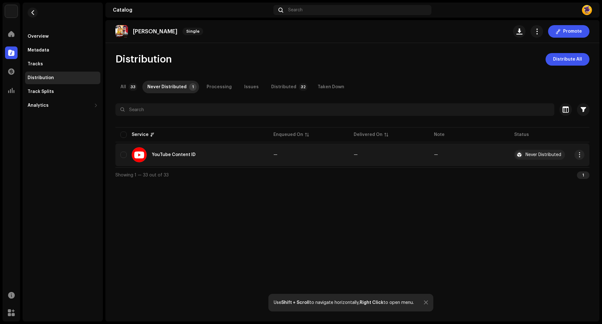
click at [226, 155] on div "YouTube Content ID" at bounding box center [191, 154] width 143 height 15
click at [124, 149] on div "YouTube Content ID" at bounding box center [191, 154] width 143 height 15
click at [481, 154] on span "button" at bounding box center [579, 154] width 5 height 5
click at [481, 168] on div "Distribute" at bounding box center [550, 168] width 58 height 5
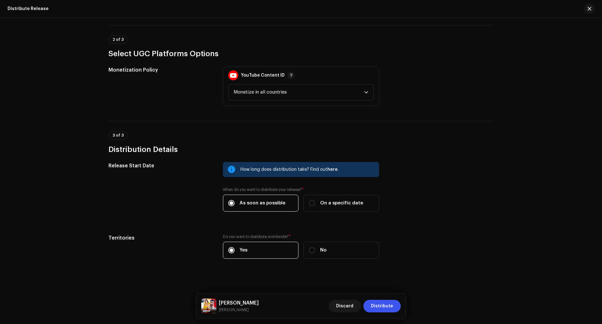
scroll to position [135, 0]
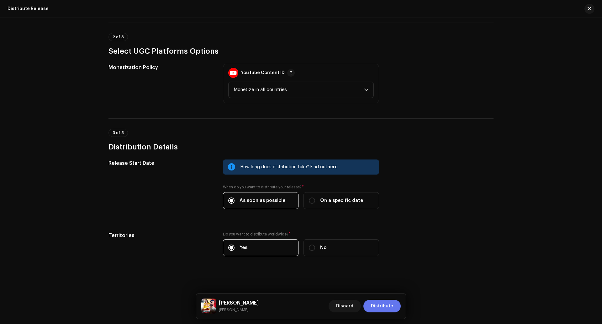
click at [383, 259] on span "Distribute" at bounding box center [382, 305] width 22 height 13
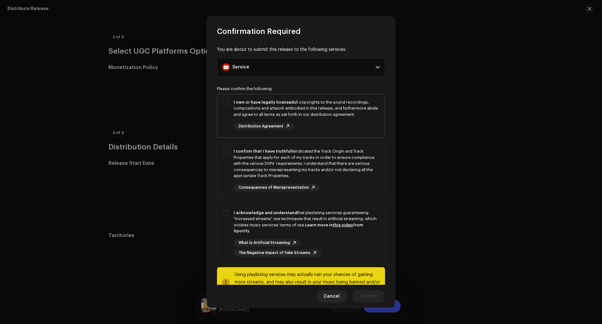
click at [269, 106] on div "I own or have legally licensed all copyrights to the sound recordings, composit…" at bounding box center [307, 108] width 146 height 18
checkbox input "true"
click at [284, 157] on div "I confirm that I have truthfully indicated the Track Origin and Track Propertie…" at bounding box center [307, 163] width 146 height 31
checkbox input "true"
click at [311, 213] on div "I acknowledge and understand that playlisting services guaranteeing "increased …" at bounding box center [307, 221] width 146 height 24
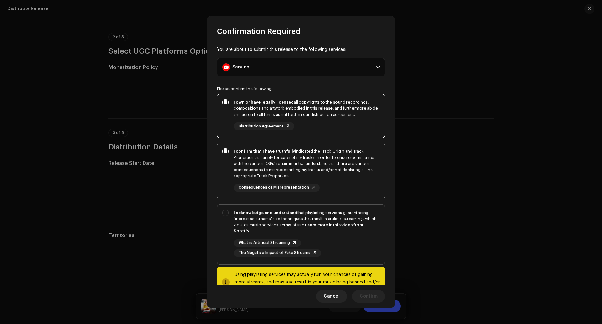
checkbox input "true"
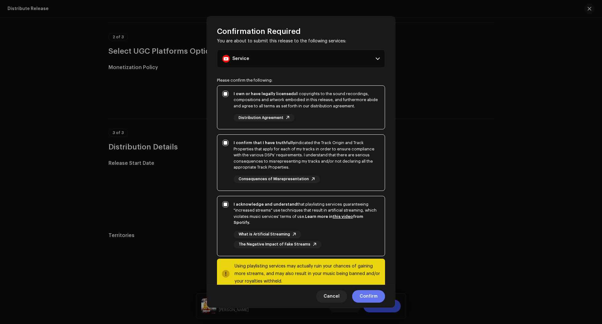
scroll to position [22, 0]
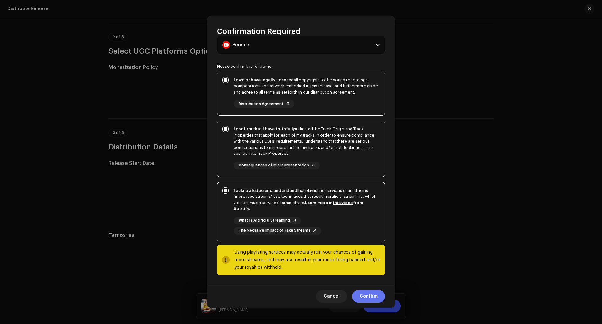
click at [365, 259] on span "Confirm" at bounding box center [369, 296] width 18 height 13
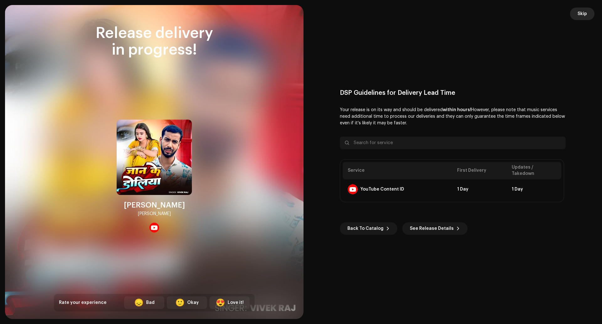
click at [481, 13] on span "Skip" at bounding box center [582, 14] width 9 height 13
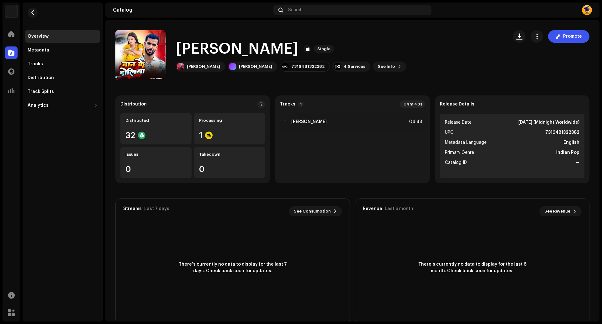
click at [26, 35] on div "Overview" at bounding box center [62, 36] width 75 height 13
click at [17, 32] on div at bounding box center [11, 34] width 13 height 13
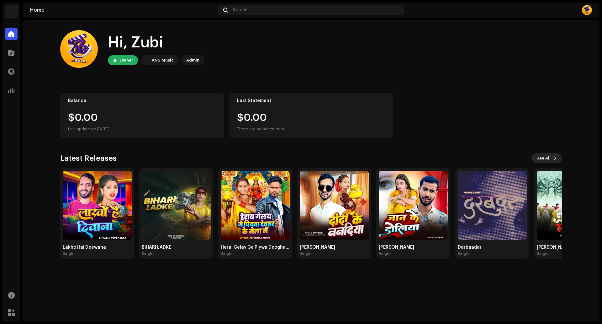
click at [481, 157] on span "See All" at bounding box center [543, 158] width 14 height 13
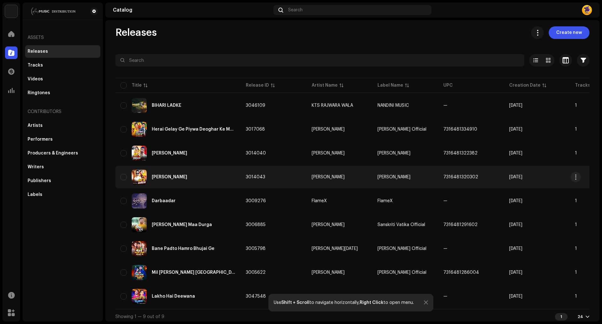
scroll to position [9, 0]
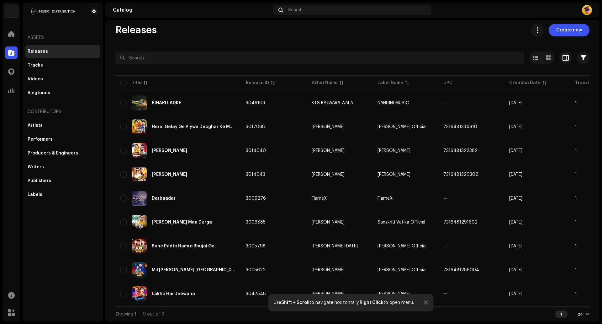
click at [427, 259] on div at bounding box center [426, 302] width 4 height 5
click at [235, 45] on div "Releases Create new Selected 0 Options Filters Distribution status Never Distri…" at bounding box center [352, 172] width 494 height 297
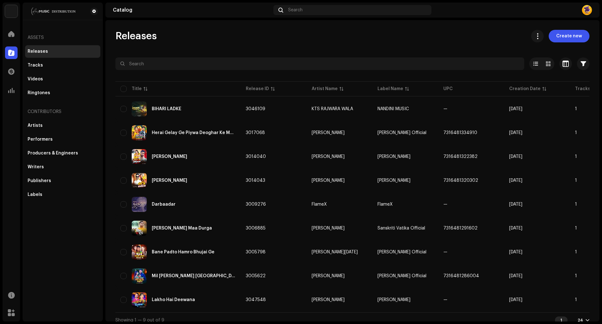
scroll to position [0, 0]
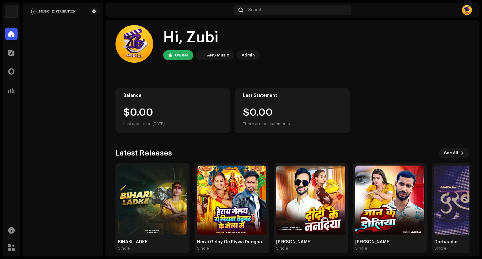
scroll to position [12, 0]
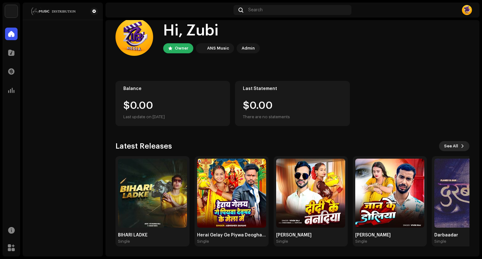
click at [452, 145] on span "See All" at bounding box center [451, 146] width 14 height 13
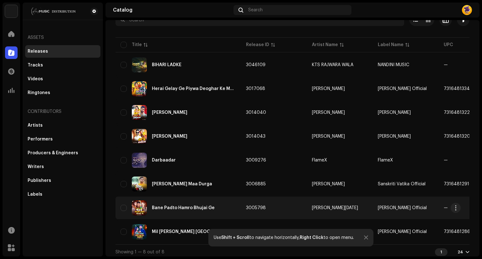
scroll to position [50, 0]
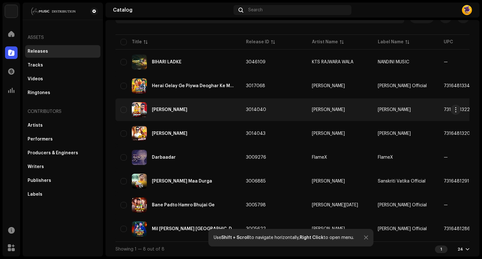
click at [161, 108] on div "[PERSON_NAME]" at bounding box center [169, 110] width 35 height 4
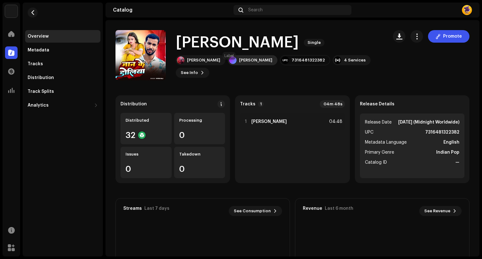
click at [239, 63] on div "[PERSON_NAME]" at bounding box center [255, 60] width 33 height 5
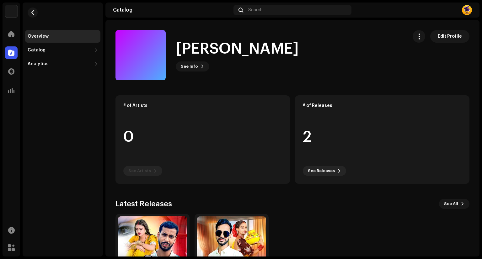
click at [40, 15] on re-m-nav-back at bounding box center [32, 17] width 15 height 28
click at [34, 13] on span "button" at bounding box center [32, 12] width 5 height 5
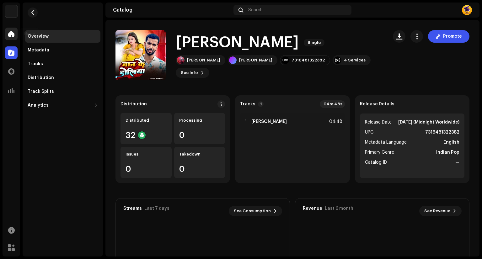
click at [15, 34] on div at bounding box center [11, 34] width 13 height 13
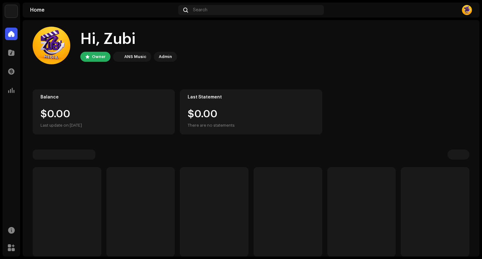
scroll to position [14, 0]
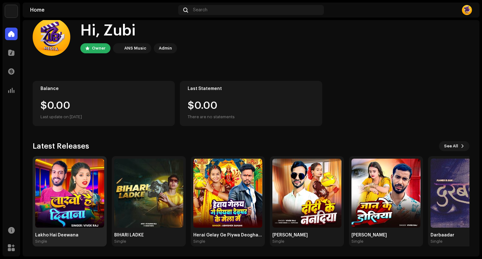
click at [47, 209] on img at bounding box center [69, 193] width 69 height 69
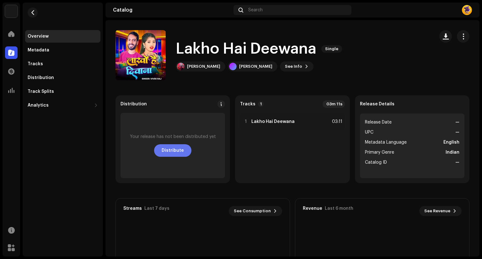
click at [171, 149] on span "Distribute" at bounding box center [172, 150] width 22 height 13
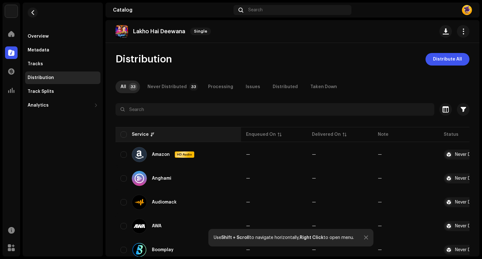
click at [127, 137] on div "Service" at bounding box center [177, 134] width 115 height 6
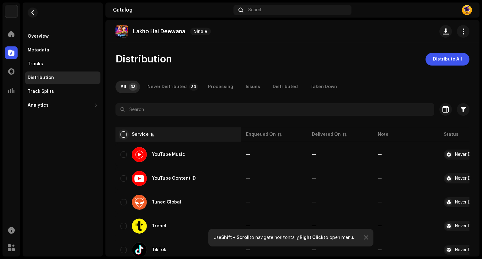
click at [124, 136] on input "checkbox" at bounding box center [123, 134] width 6 height 6
checkbox input "true"
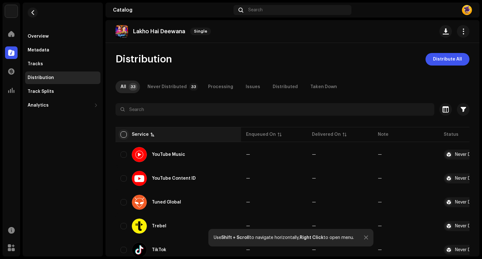
checkbox input "true"
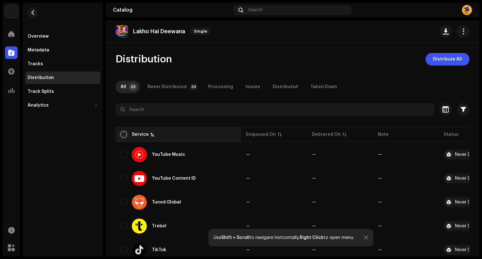
checkbox input "true"
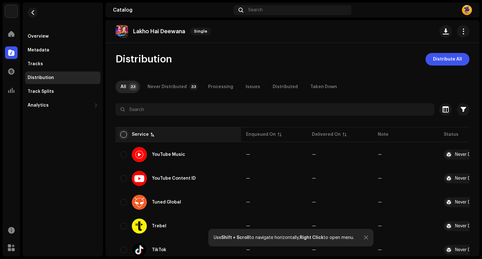
checkbox input "true"
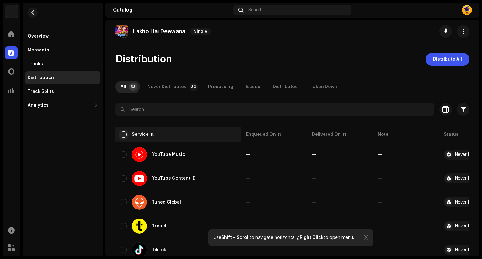
checkbox input "true"
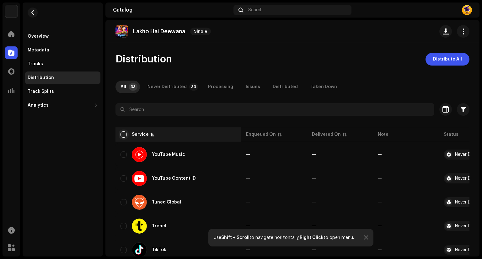
checkbox input "true"
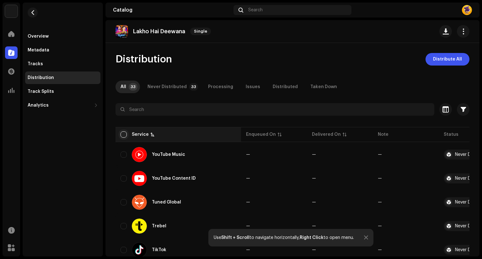
checkbox input "true"
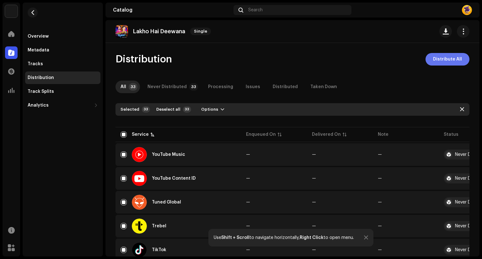
click at [442, 59] on span "Distribute All" at bounding box center [447, 59] width 29 height 13
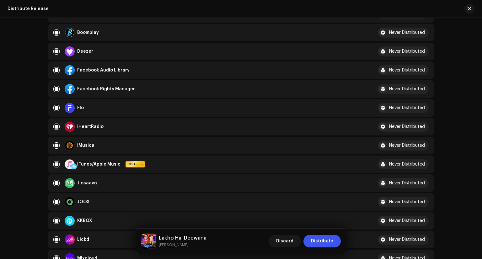
scroll to position [188, 0]
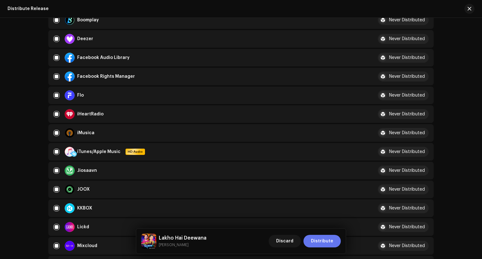
click at [323, 241] on span "Distribute" at bounding box center [322, 241] width 22 height 13
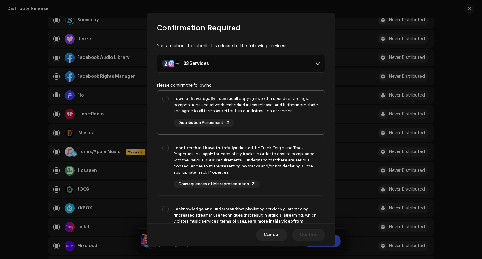
click at [184, 106] on div "I own or have legally licensed all copyrights to the sound recordings, composit…" at bounding box center [246, 105] width 146 height 18
checkbox input "true"
click at [199, 145] on div "I confirm that I have truthfully indicated the Track Origin and Track Propertie…" at bounding box center [246, 160] width 146 height 31
checkbox input "true"
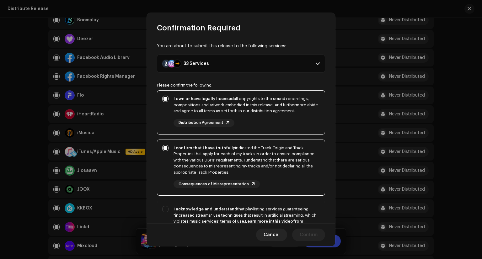
click at [215, 200] on p-selectbutton "I own or have legally licensed all copyrights to the sound recordings, composit…" at bounding box center [241, 175] width 168 height 171
click at [218, 207] on strong "I acknowledge and understand" at bounding box center [205, 209] width 64 height 4
checkbox input "true"
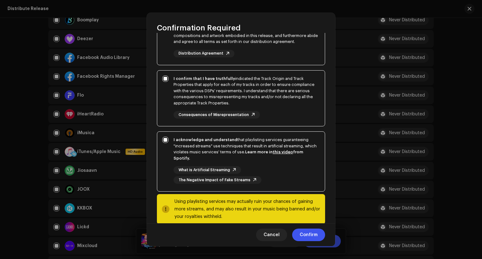
scroll to position [80, 0]
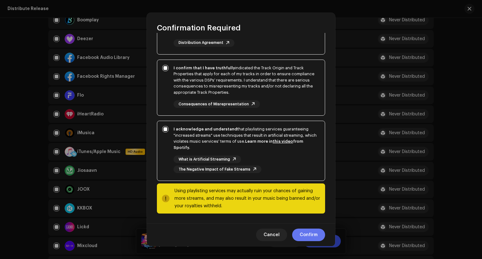
click at [310, 236] on span "Confirm" at bounding box center [308, 235] width 18 height 13
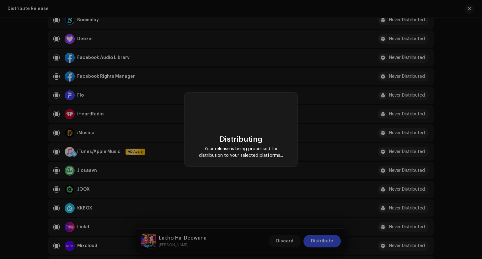
checkbox input "false"
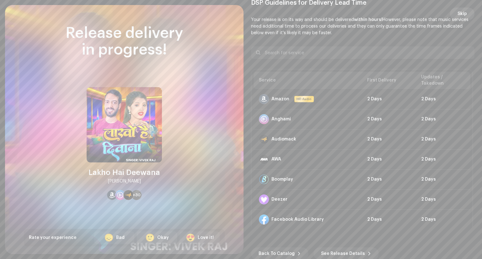
click at [453, 10] on button "Skip" at bounding box center [462, 14] width 24 height 13
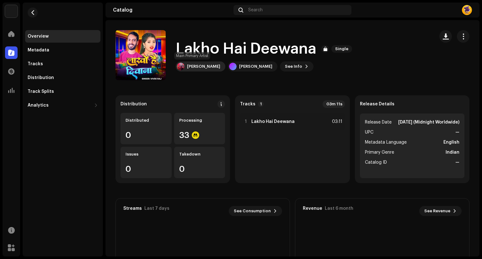
click at [192, 64] on div "[PERSON_NAME]" at bounding box center [203, 66] width 33 height 5
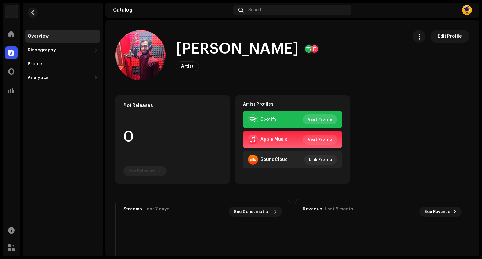
click at [315, 123] on span "Visit Profile" at bounding box center [320, 119] width 24 height 13
click at [439, 40] on span "Edit Profile" at bounding box center [449, 36] width 24 height 13
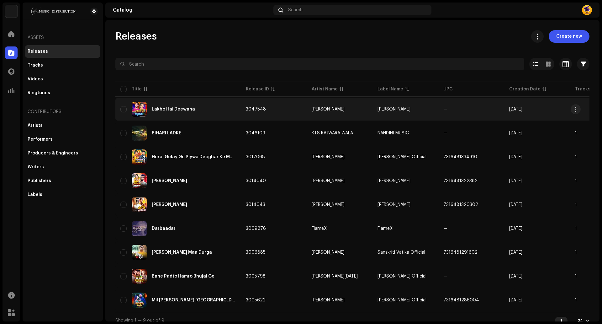
click at [189, 110] on div "Lakho Hai Deewana" at bounding box center [173, 109] width 43 height 4
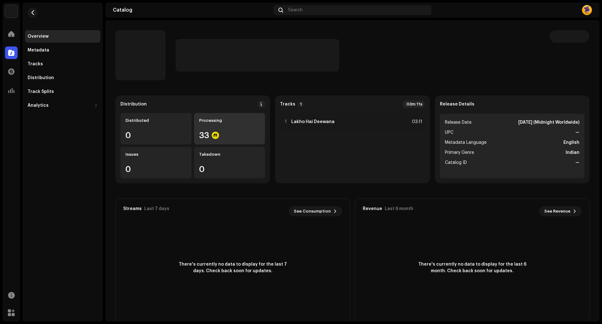
click at [225, 131] on div "33" at bounding box center [229, 135] width 61 height 8
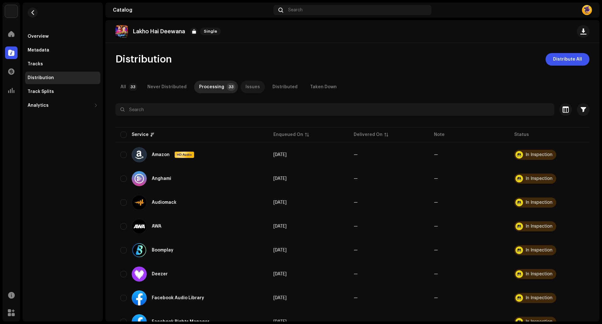
click at [246, 83] on div "Issues" at bounding box center [253, 87] width 14 height 13
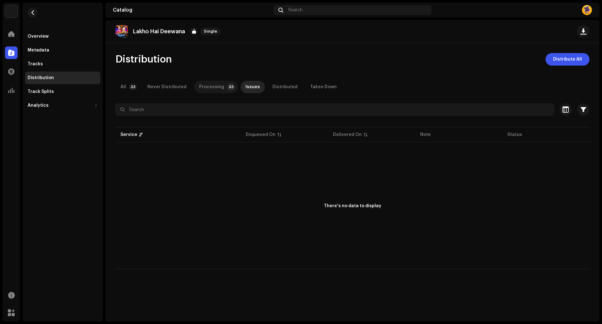
click at [211, 87] on div "Processing" at bounding box center [211, 87] width 25 height 13
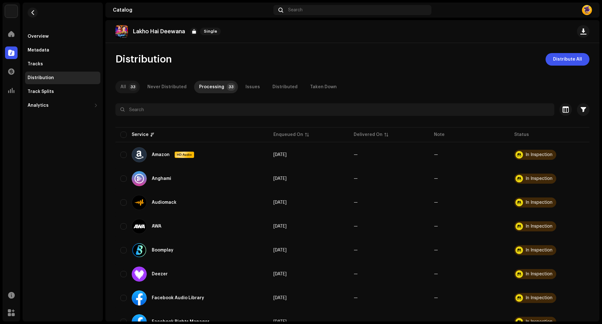
click at [133, 83] on p-badge "33" at bounding box center [133, 87] width 9 height 8
click at [54, 39] on div "Overview" at bounding box center [62, 36] width 75 height 13
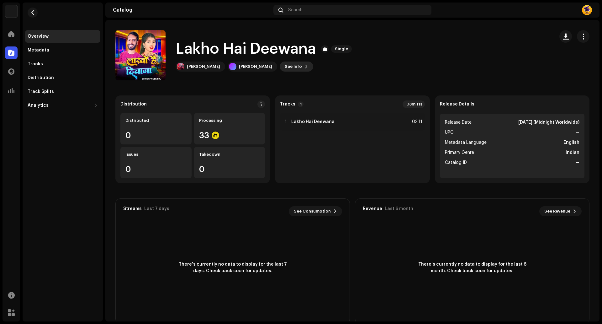
click at [285, 61] on span "See Info" at bounding box center [293, 66] width 17 height 13
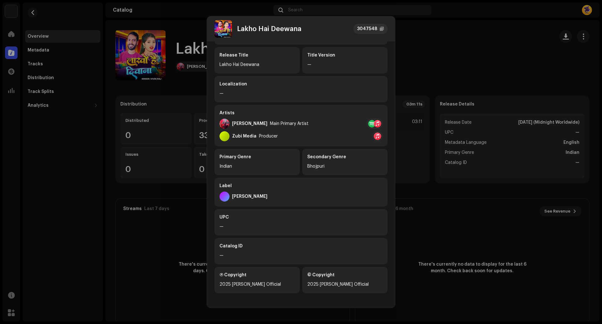
scroll to position [46, 0]
click at [243, 136] on div "Zubi Media" at bounding box center [244, 135] width 24 height 5
click at [331, 123] on div "Vivek Raj Main Primary Artist" at bounding box center [300, 123] width 163 height 10
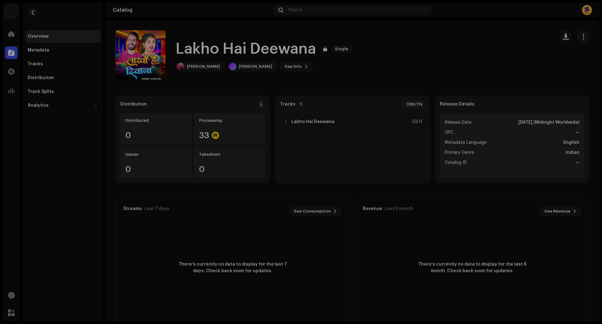
click at [432, 248] on div "Lakho Hai Deewana 3047548 Metadata Distribution Metadata Language English Relea…" at bounding box center [301, 162] width 602 height 324
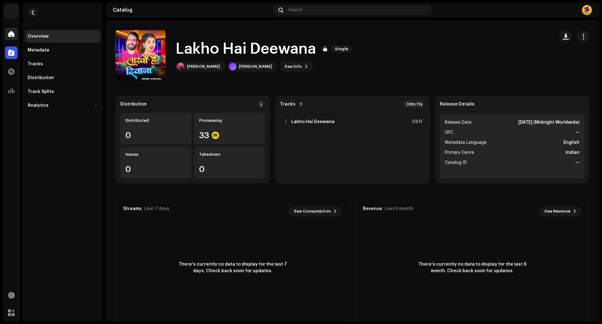
click at [11, 38] on div at bounding box center [11, 34] width 13 height 13
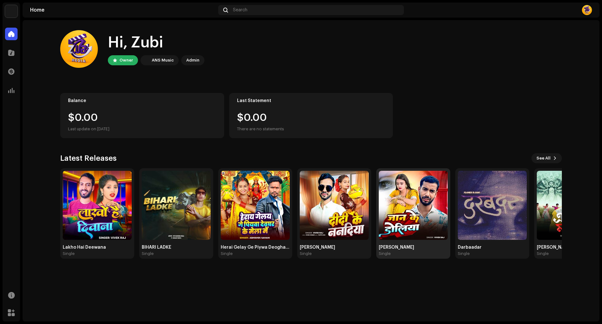
click at [396, 200] on img at bounding box center [413, 205] width 69 height 69
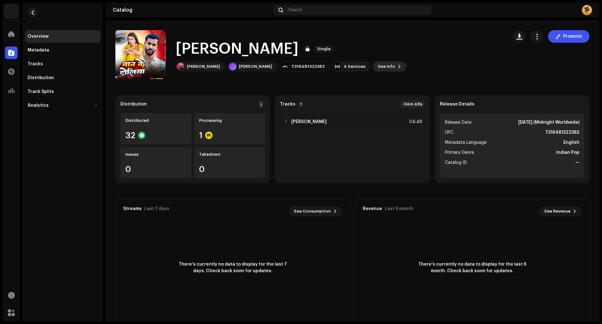
click at [378, 66] on span "See Info" at bounding box center [386, 66] width 17 height 13
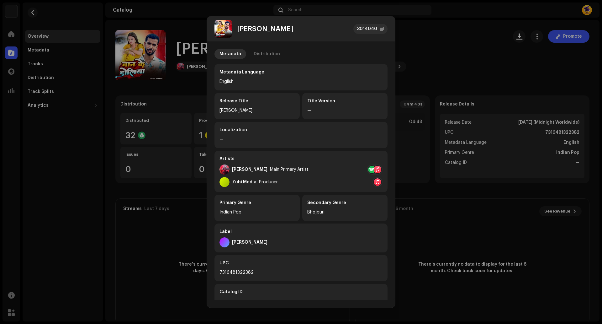
click at [376, 168] on div at bounding box center [378, 170] width 8 height 8
click at [395, 199] on div "Apple Music" at bounding box center [396, 198] width 27 height 5
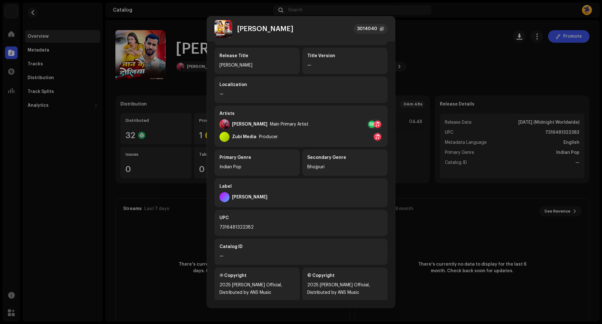
scroll to position [54, 0]
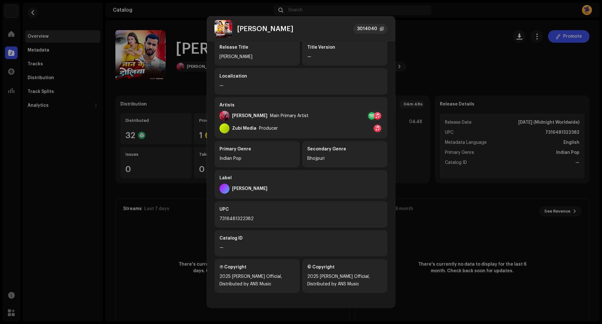
click at [333, 108] on div "Artists Vivek Raj Main Primary Artist Zubi Media Producer" at bounding box center [300, 117] width 173 height 41
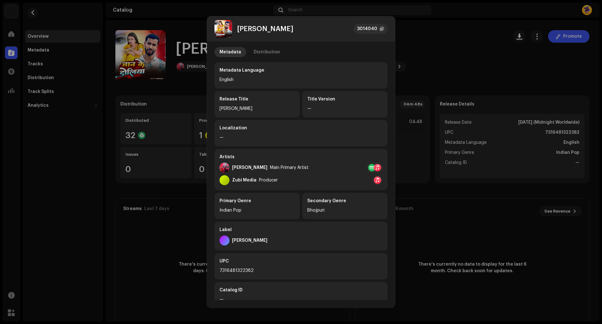
scroll to position [0, 0]
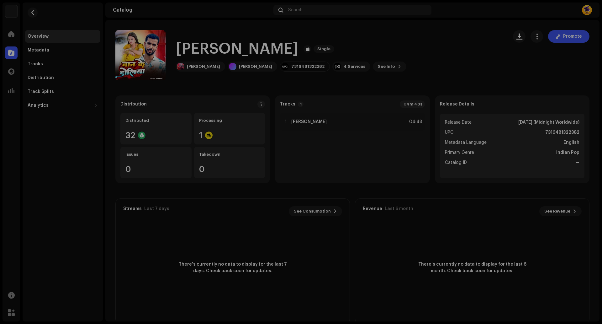
click at [422, 31] on div "Jaan Ke Doliya 3014040 Metadata Distribution Metadata Language English Release …" at bounding box center [301, 162] width 602 height 324
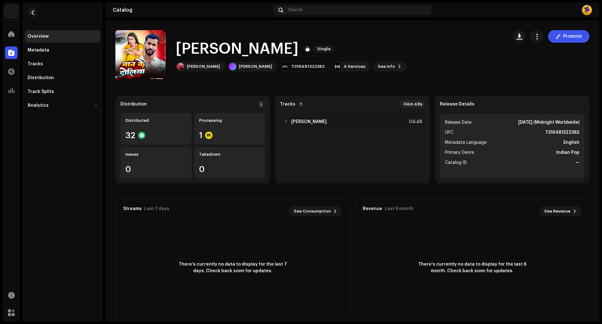
click at [55, 34] on div "Overview" at bounding box center [63, 36] width 70 height 5
click at [14, 37] on div at bounding box center [11, 34] width 13 height 13
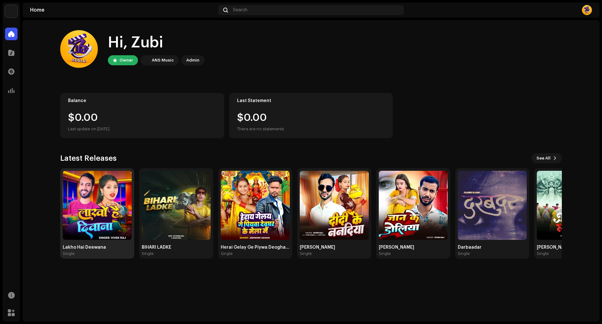
click at [113, 216] on img at bounding box center [97, 205] width 69 height 69
click at [86, 200] on img at bounding box center [97, 205] width 69 height 69
click at [545, 156] on span "See All" at bounding box center [543, 158] width 14 height 13
